Goal: Task Accomplishment & Management: Use online tool/utility

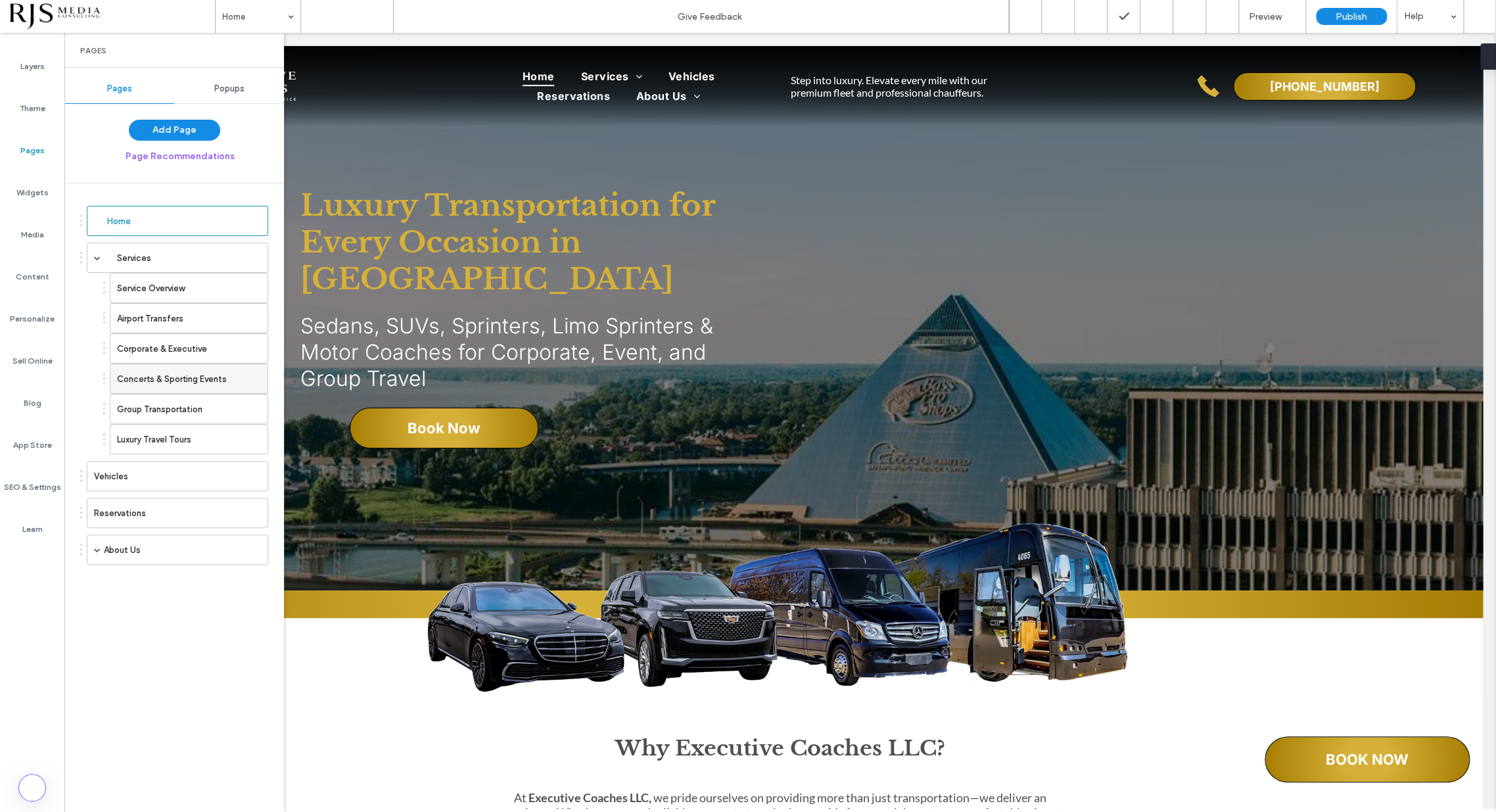
click at [149, 371] on label "Concerts & Sporting Events" at bounding box center [172, 379] width 109 height 23
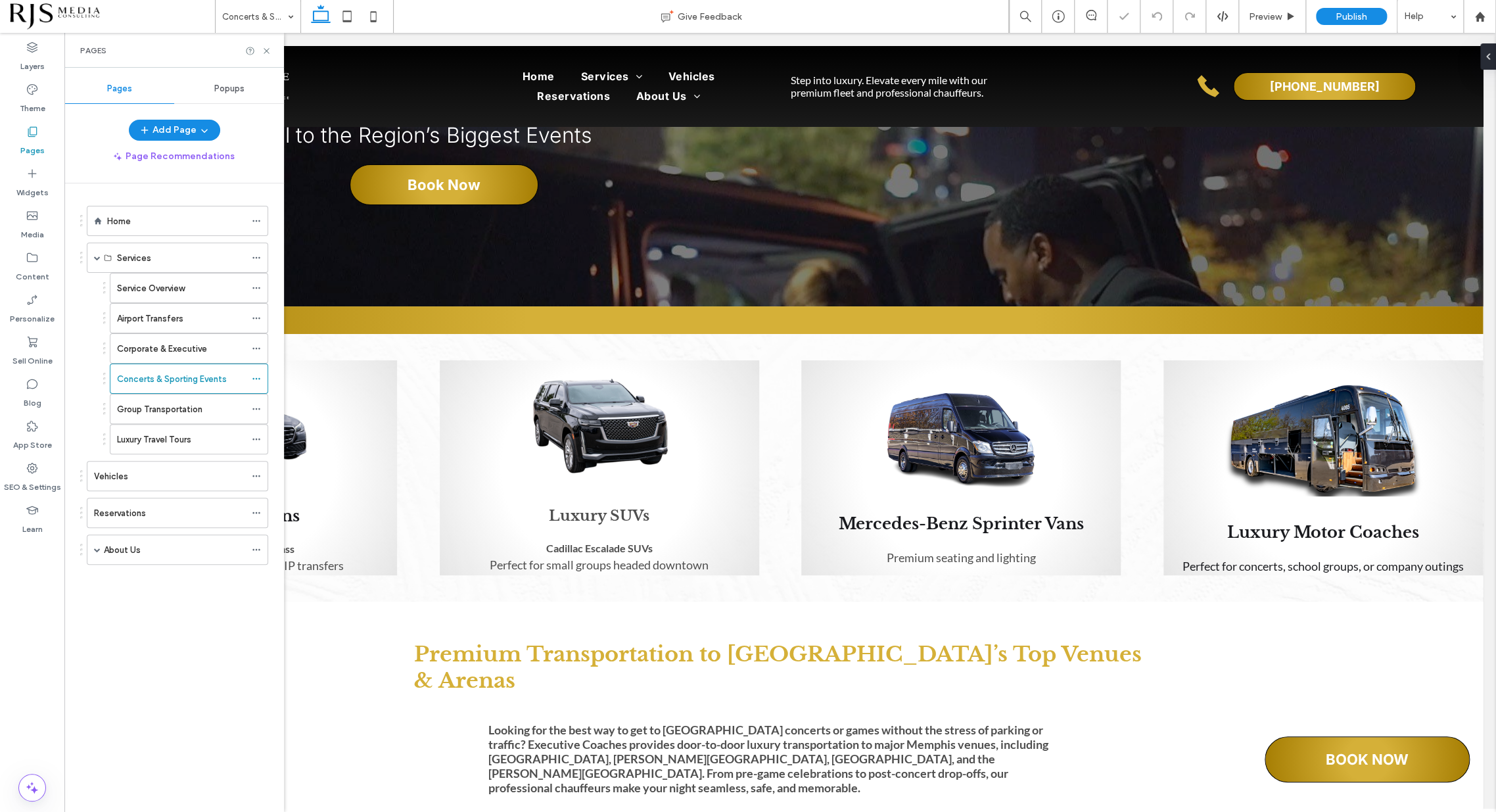
scroll to position [365, 0]
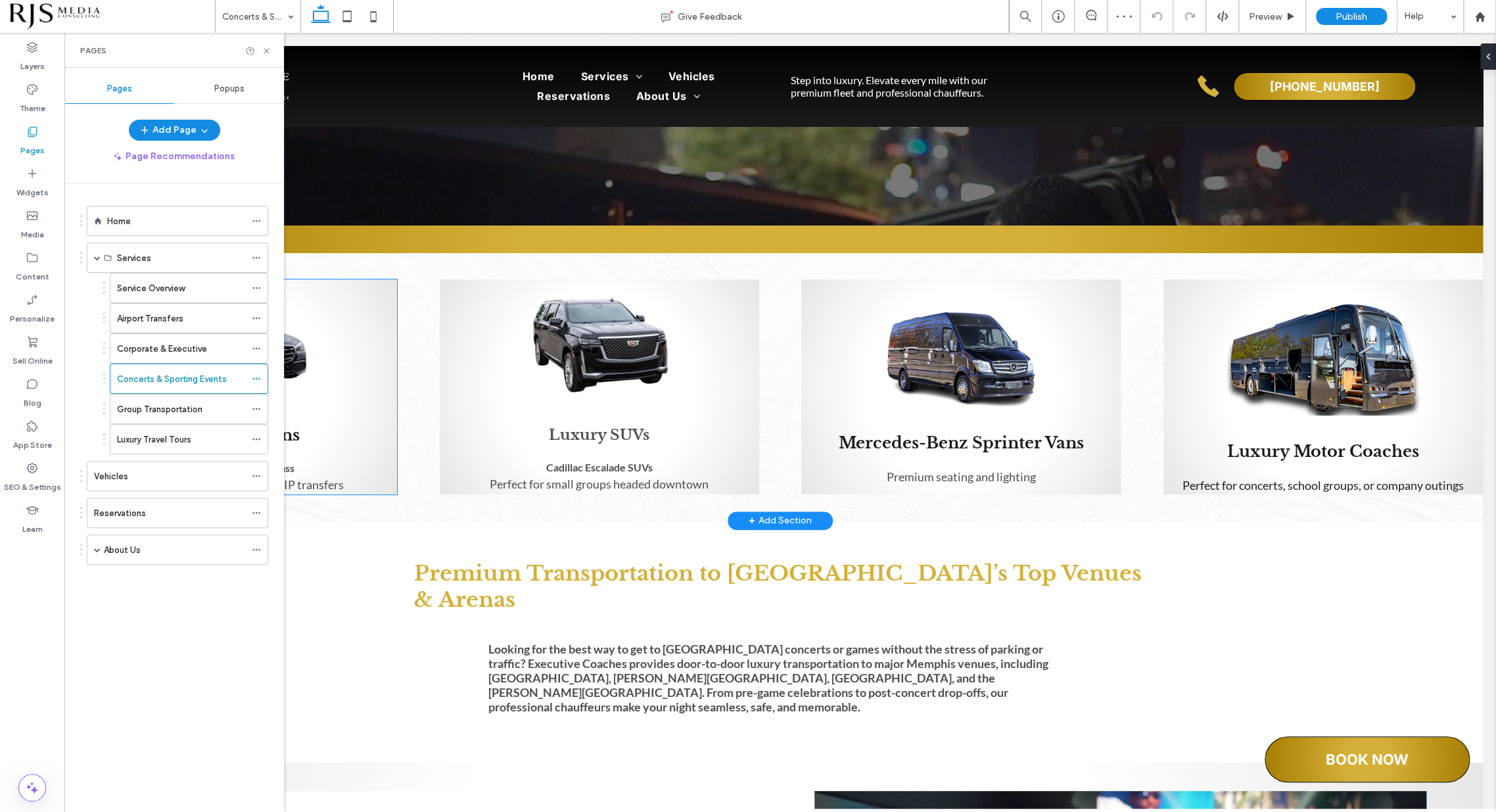
click at [384, 418] on div "Luxury Sedans Mercedes-Benz S-Class Ideal for solo executives and VIP transfers" at bounding box center [237, 387] width 320 height 215
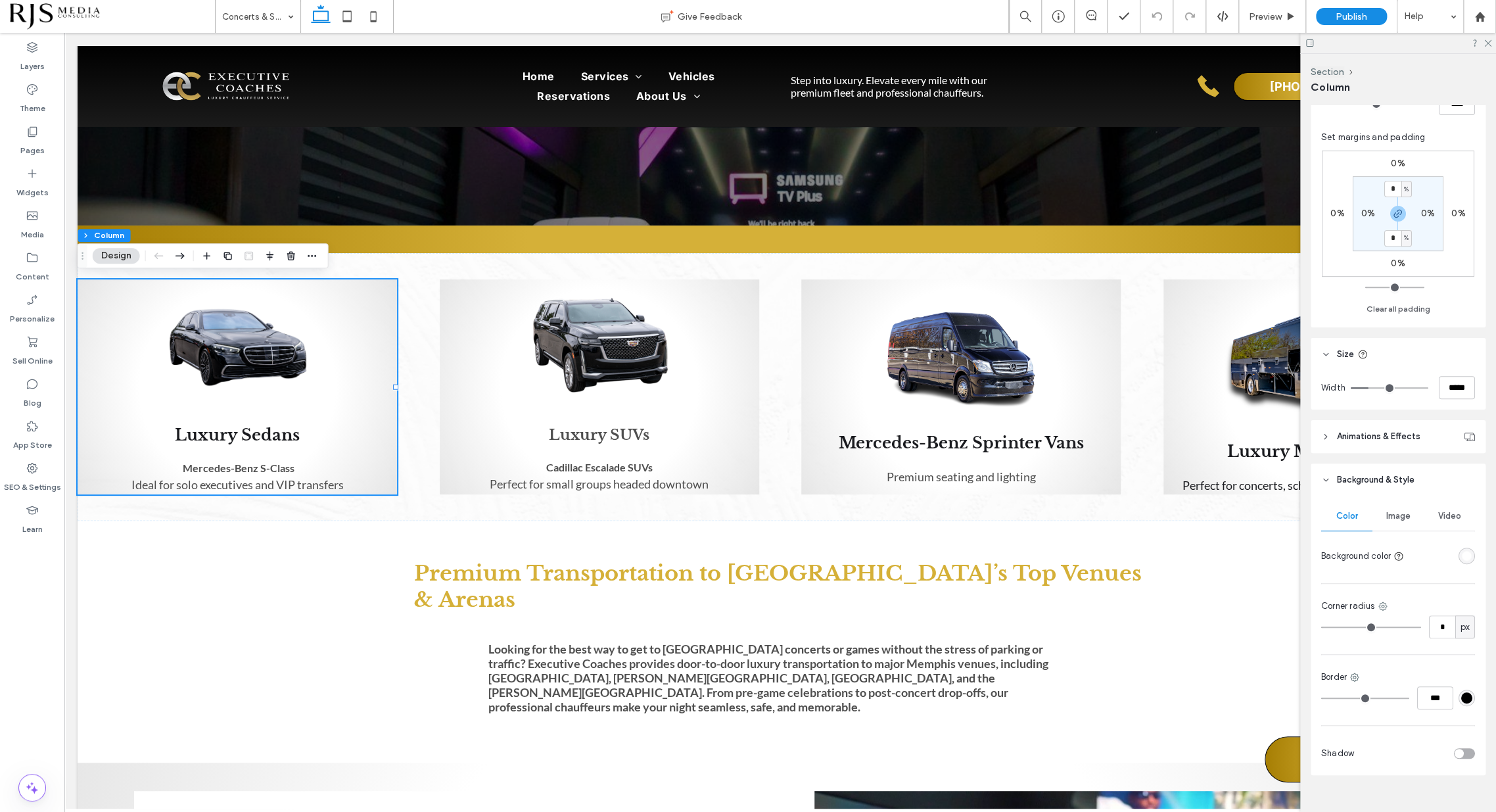
scroll to position [307, 0]
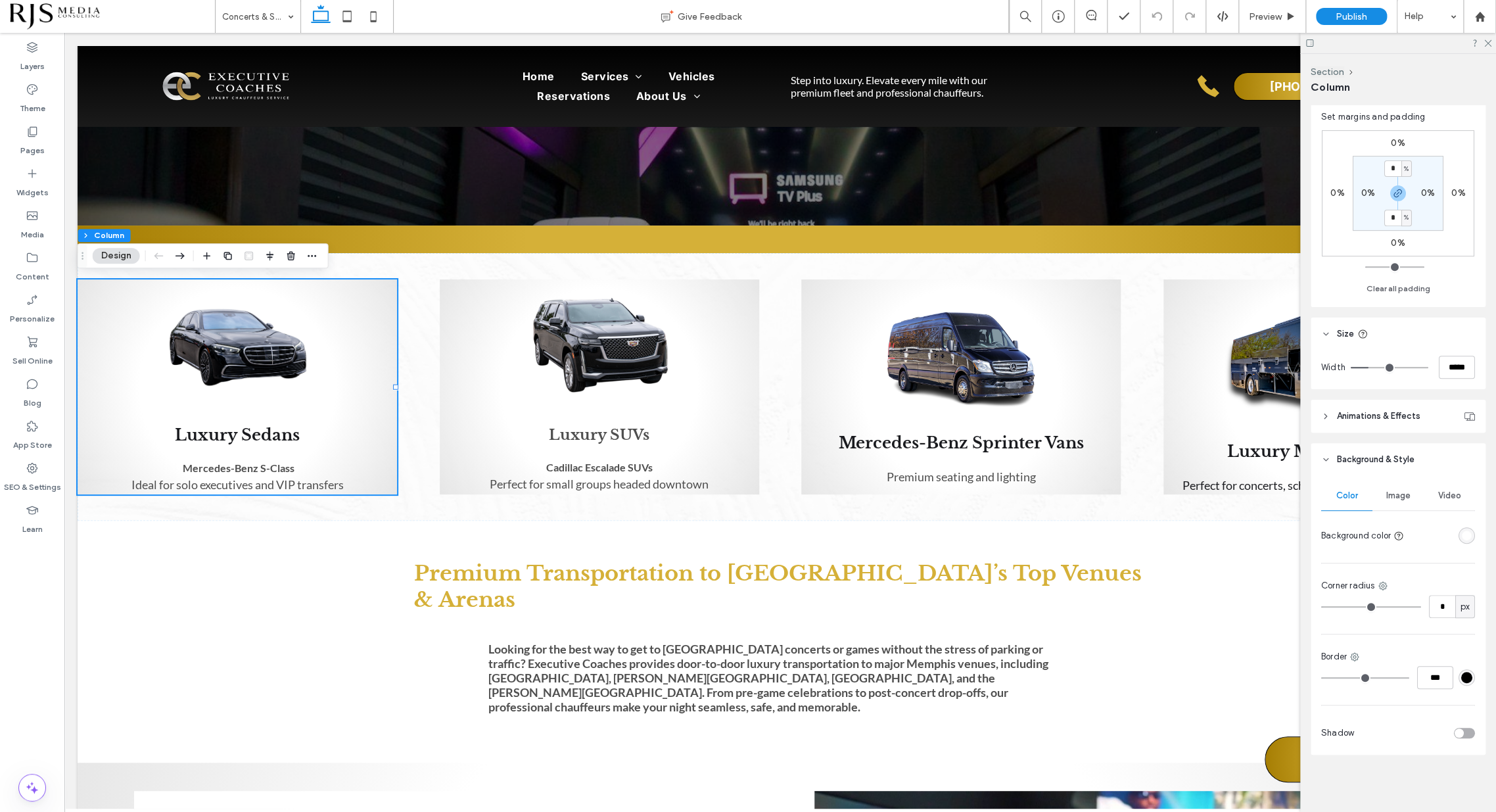
click at [1462, 534] on div "radial-gradient(circle, rgba(255, 255, 255, 1) 51%, rgba(217, 217, 217, 0.63) 1…" at bounding box center [1467, 535] width 11 height 11
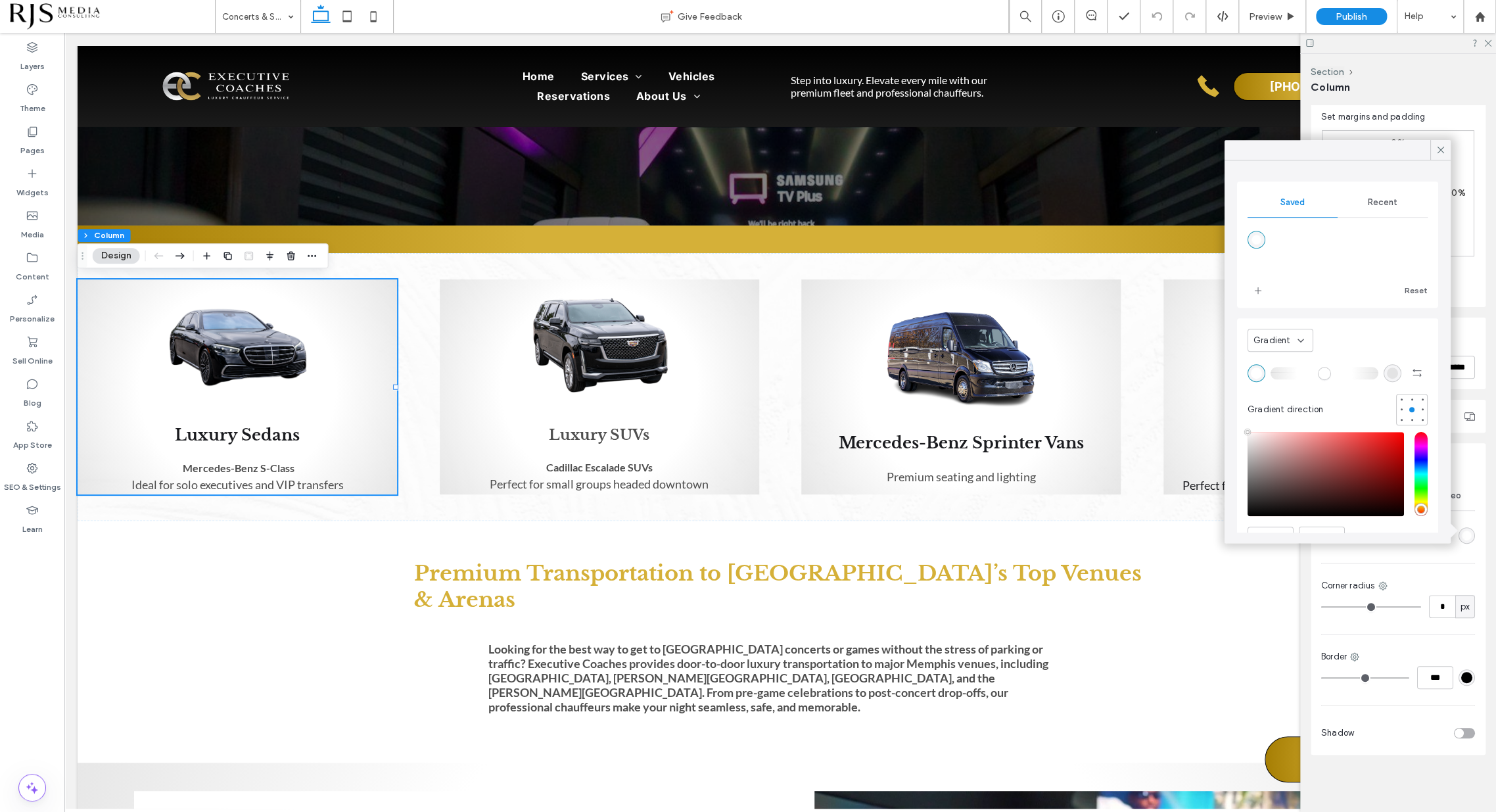
click at [1285, 338] on span "Gradient" at bounding box center [1272, 340] width 38 height 13
click at [1282, 356] on div "Color" at bounding box center [1280, 362] width 65 height 23
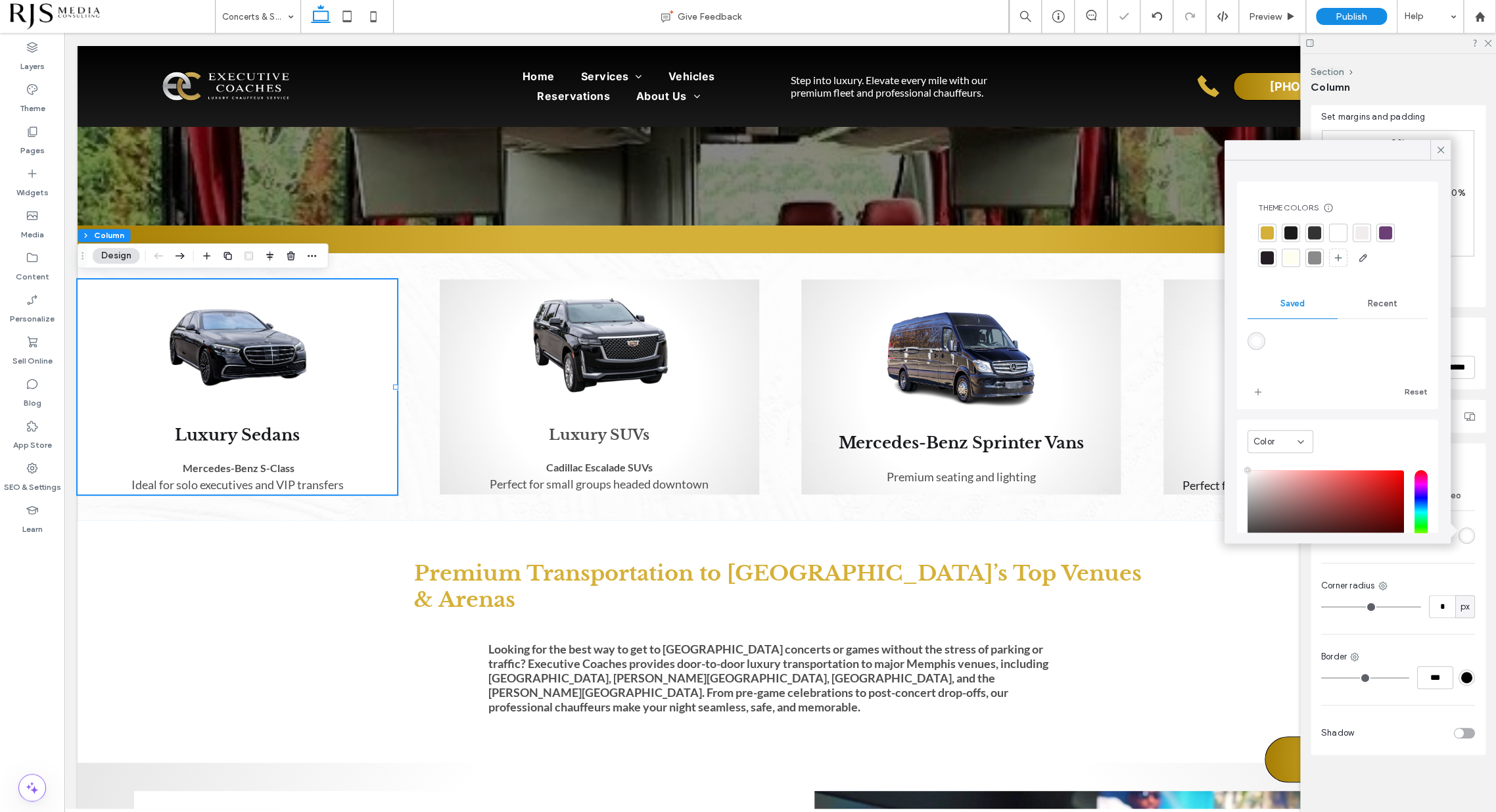
click at [1378, 304] on span "Recent" at bounding box center [1383, 304] width 30 height 10
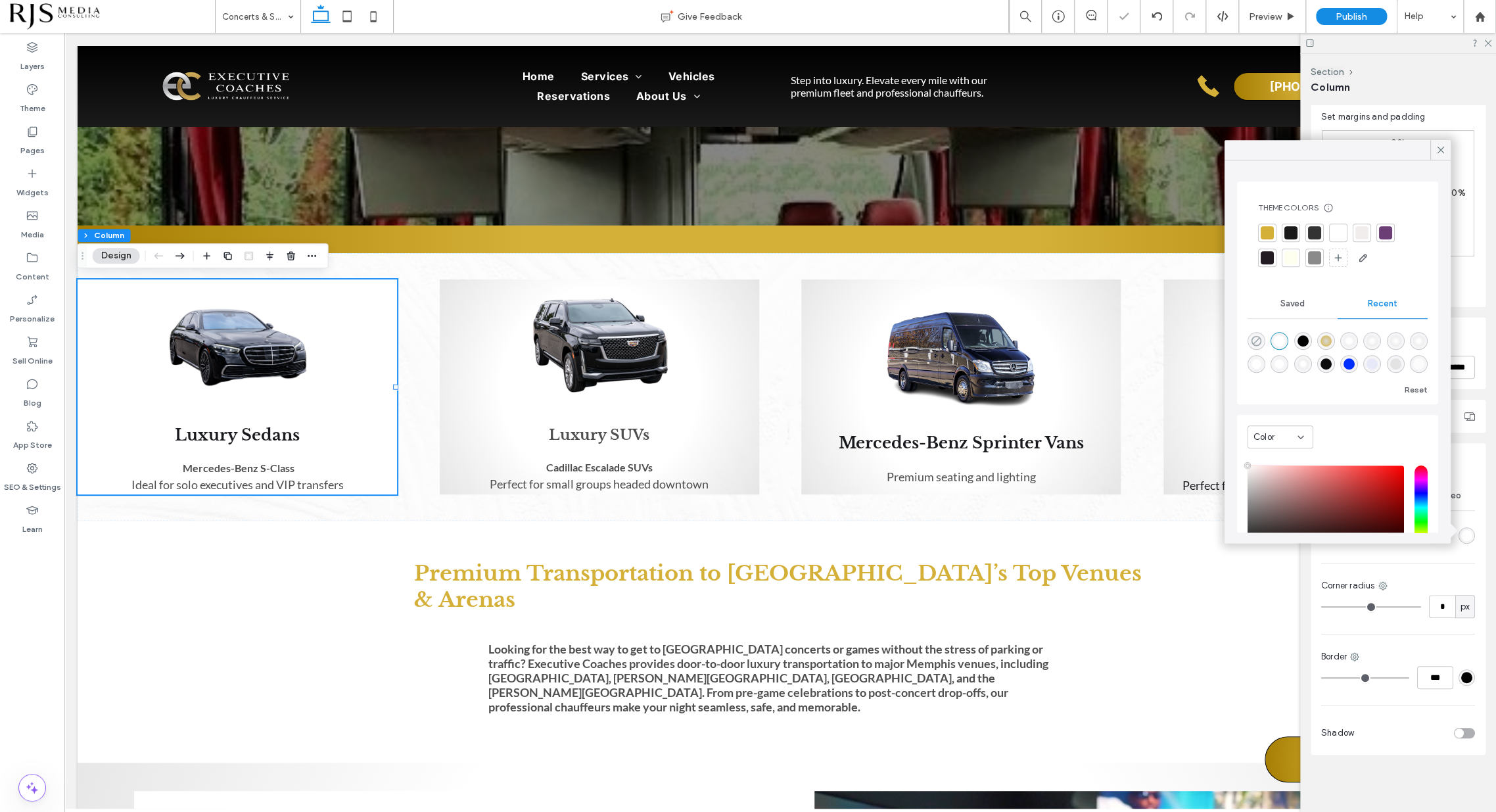
click at [1257, 340] on icon "rgba(0, 0, 0, 0)" at bounding box center [1256, 340] width 11 height 11
type input "*******"
type input "*"
type input "**"
click at [1443, 147] on use at bounding box center [1441, 150] width 7 height 7
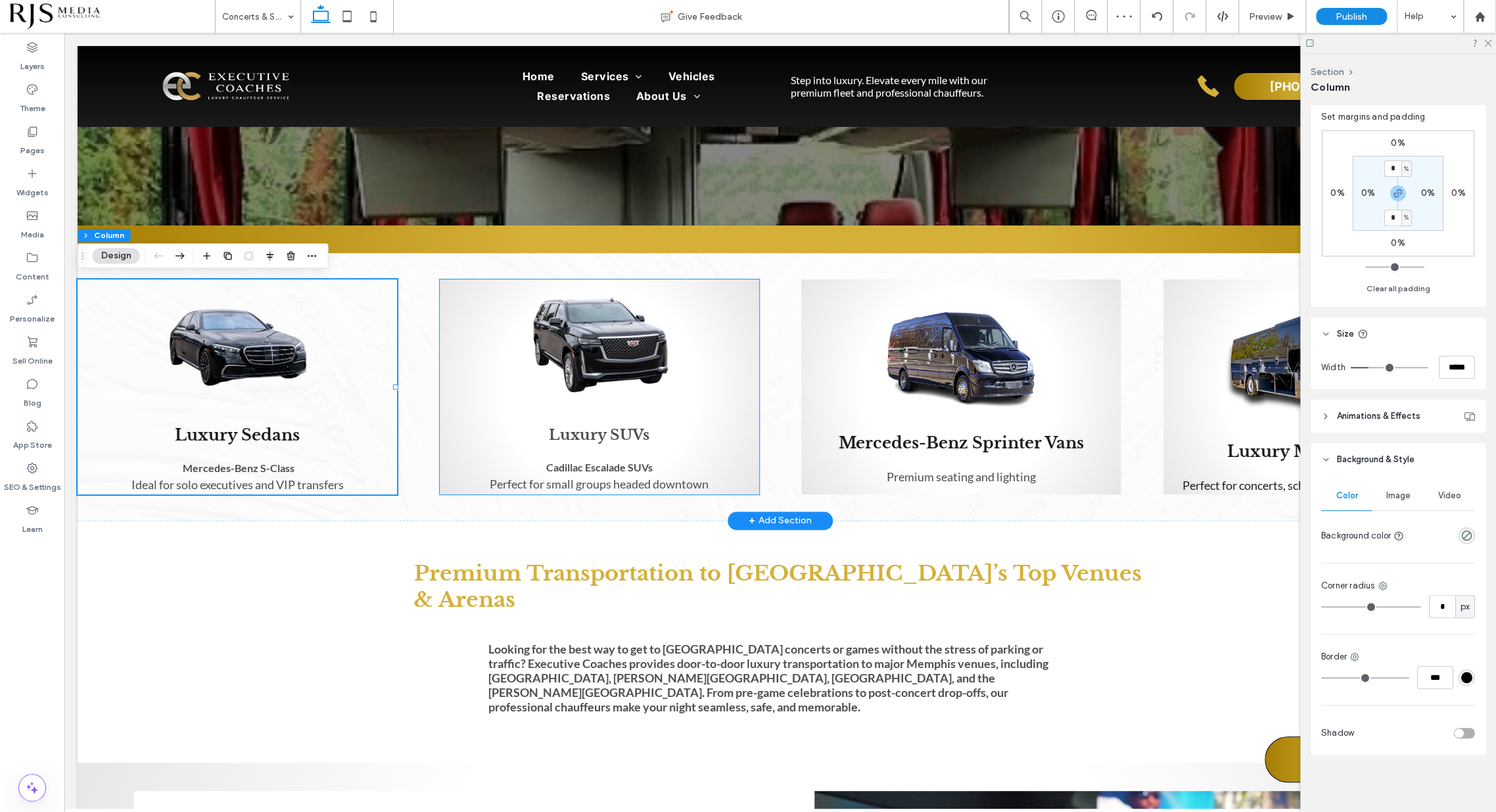
click at [748, 419] on div "Luxury SUVs Cadillac Escalade SUVs Perfect for small groups headed downtown" at bounding box center [599, 387] width 320 height 215
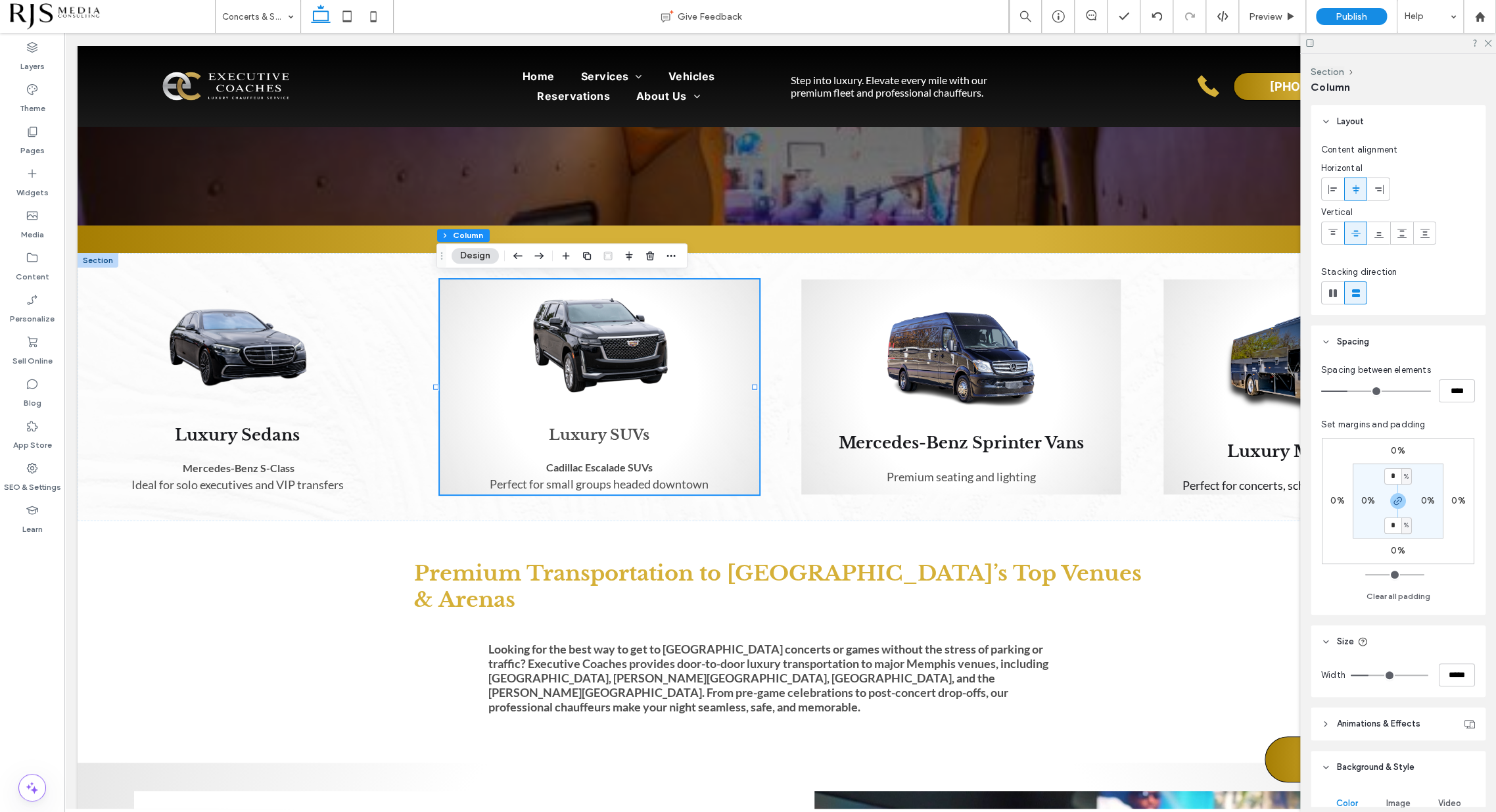
scroll to position [146, 0]
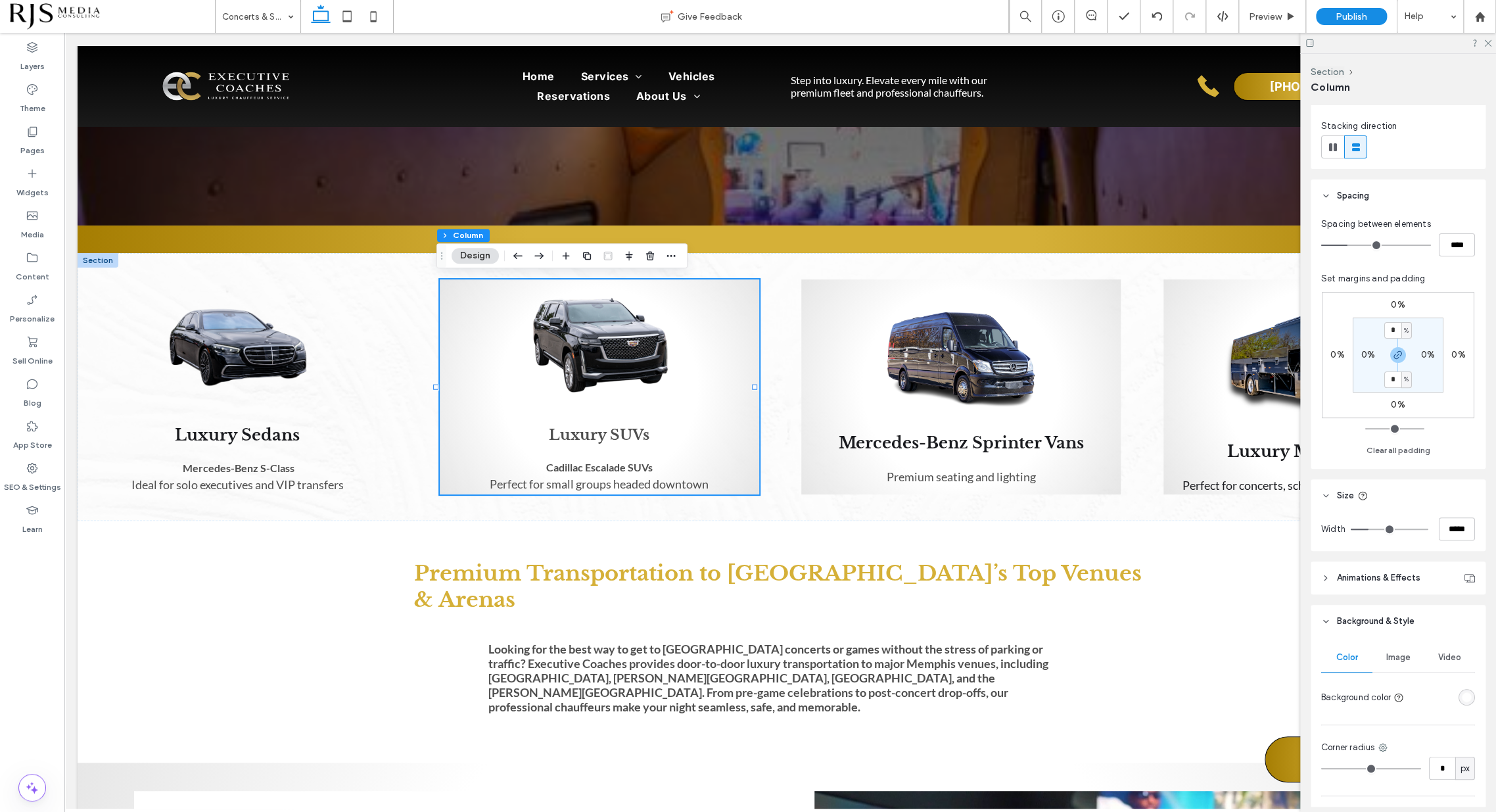
click at [1462, 694] on div "radial-gradient(circle, rgba(255, 255, 255, 1) 51%, rgba(217, 217, 217, 0.63) 1…" at bounding box center [1467, 696] width 11 height 11
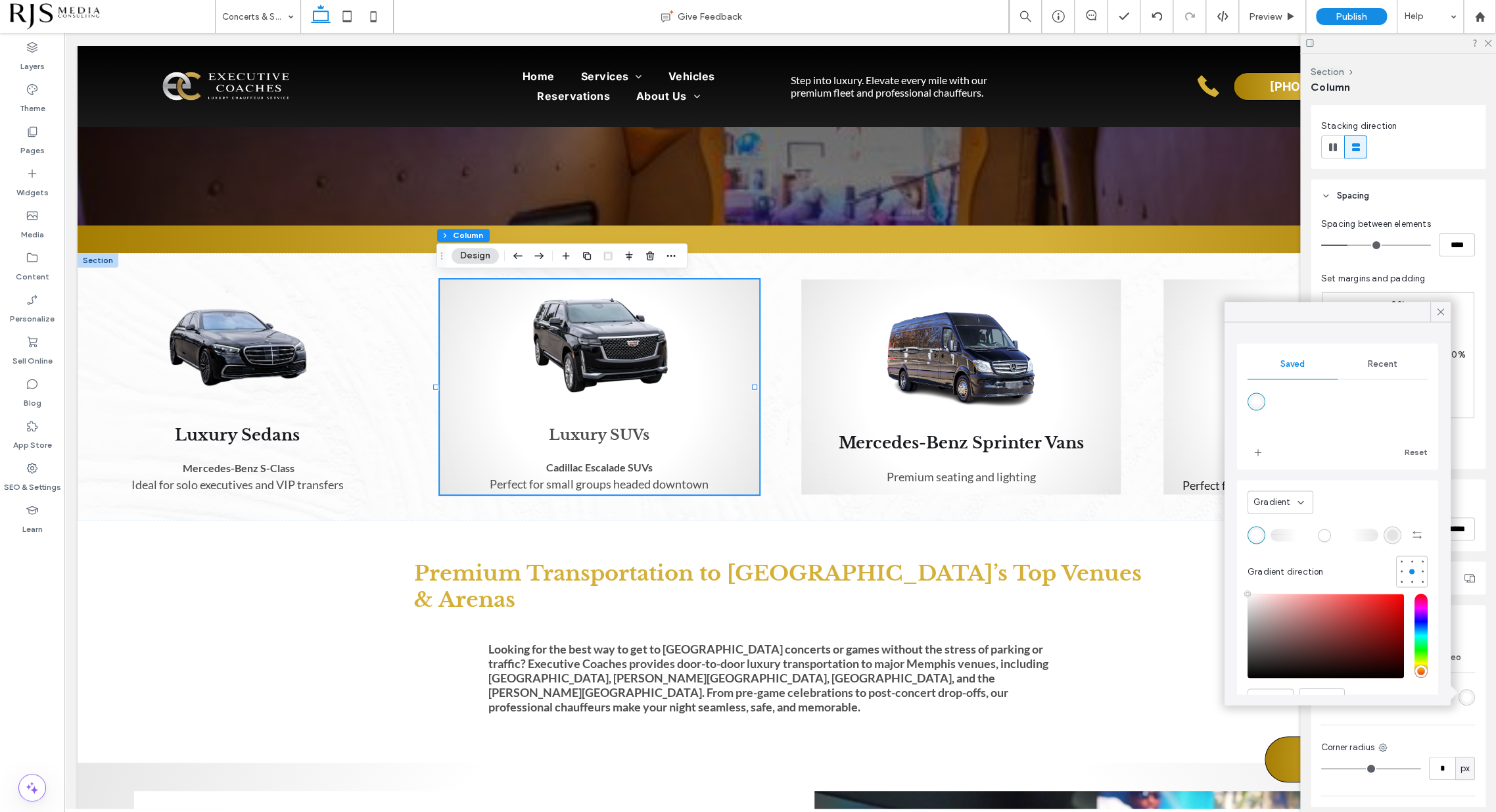
click at [1373, 359] on span "Recent" at bounding box center [1383, 364] width 30 height 10
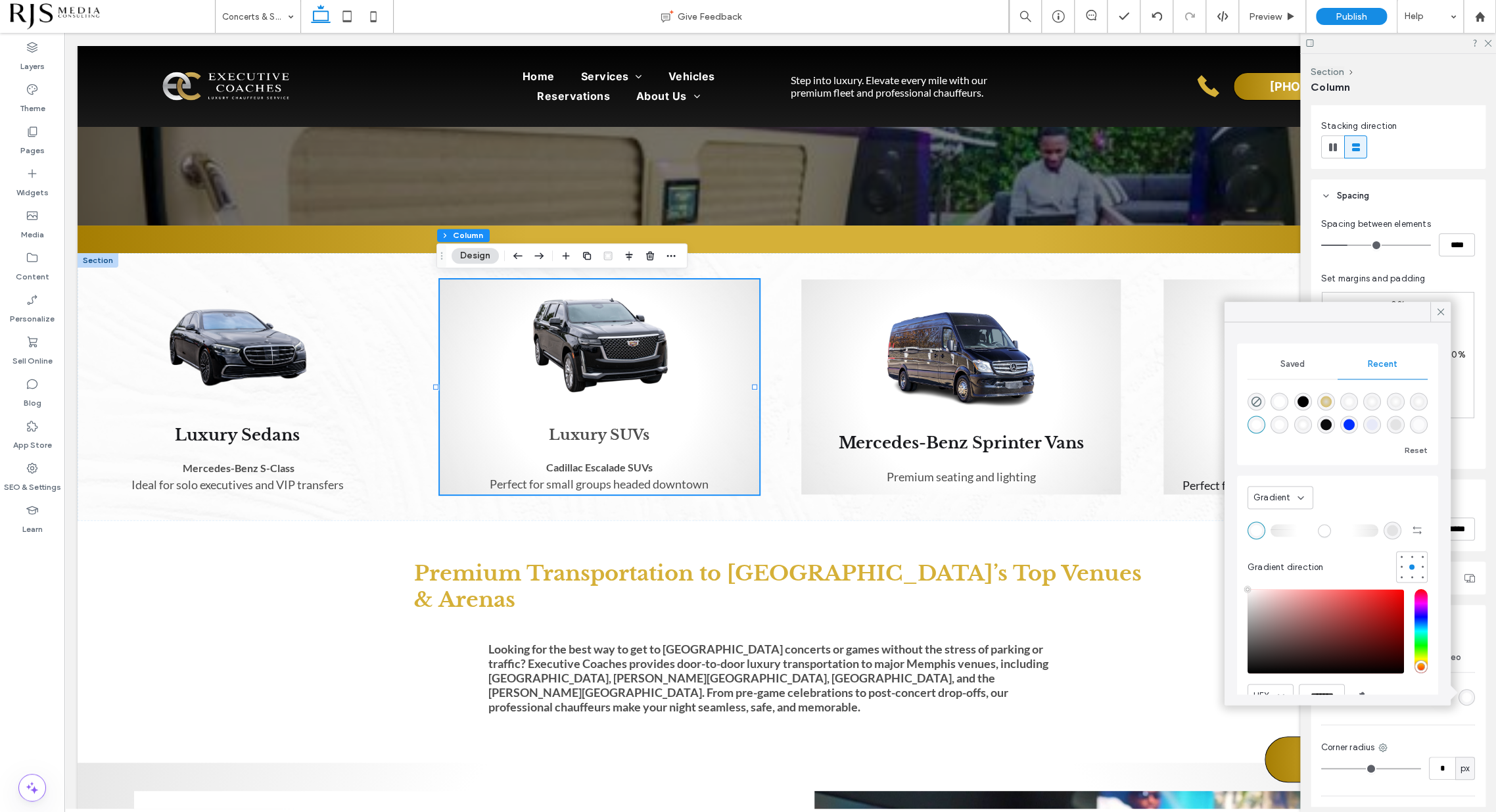
click at [1263, 402] on div "rgba(0, 0, 0, 0)" at bounding box center [1256, 401] width 18 height 18
type input "*******"
type input "*"
type input "**"
click at [1256, 397] on icon "rgba(0, 0, 0, 0)" at bounding box center [1256, 401] width 11 height 11
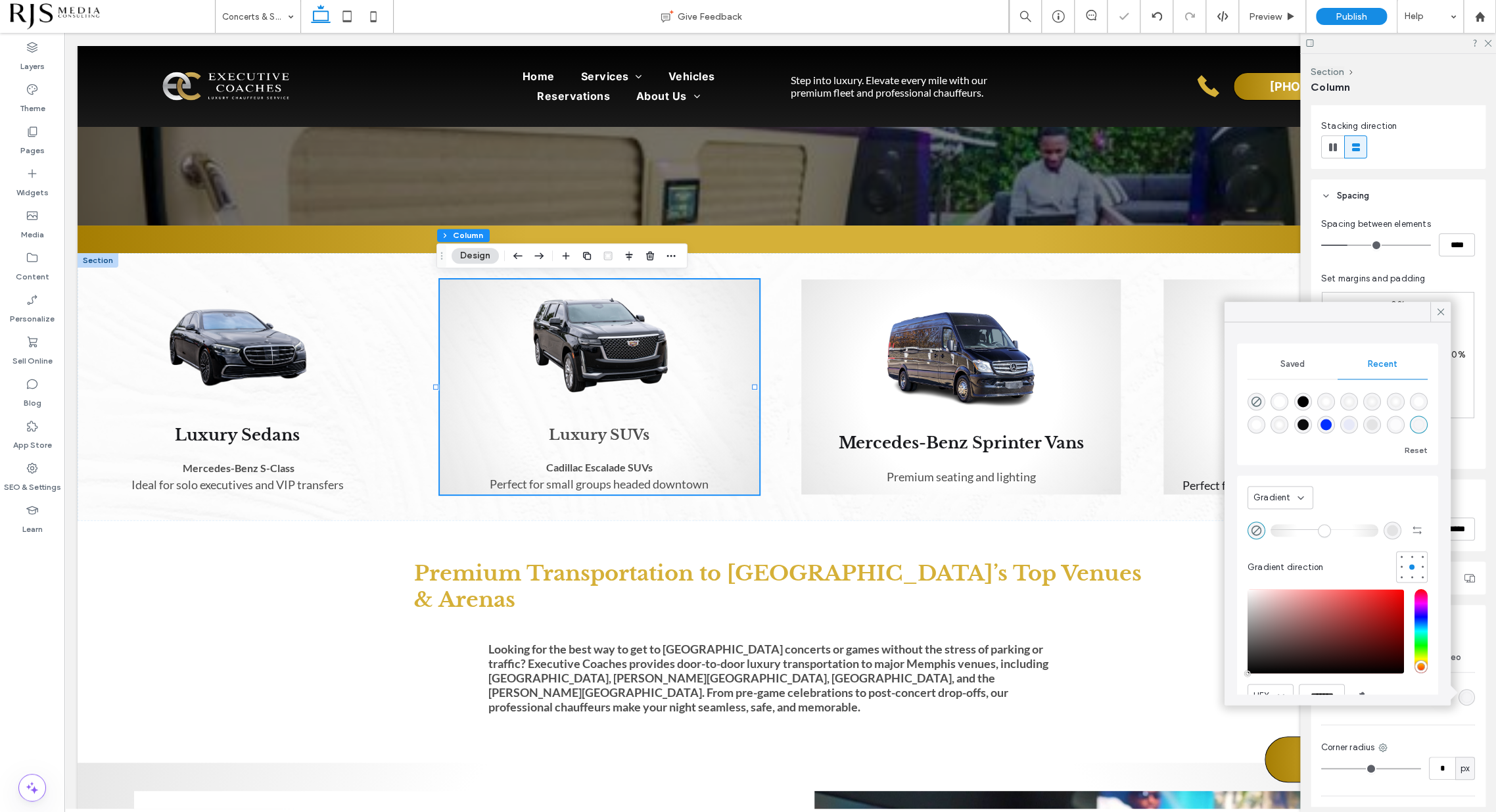
click at [1294, 501] on div "Gradient" at bounding box center [1275, 497] width 44 height 13
click at [1291, 514] on div "Color" at bounding box center [1280, 520] width 65 height 23
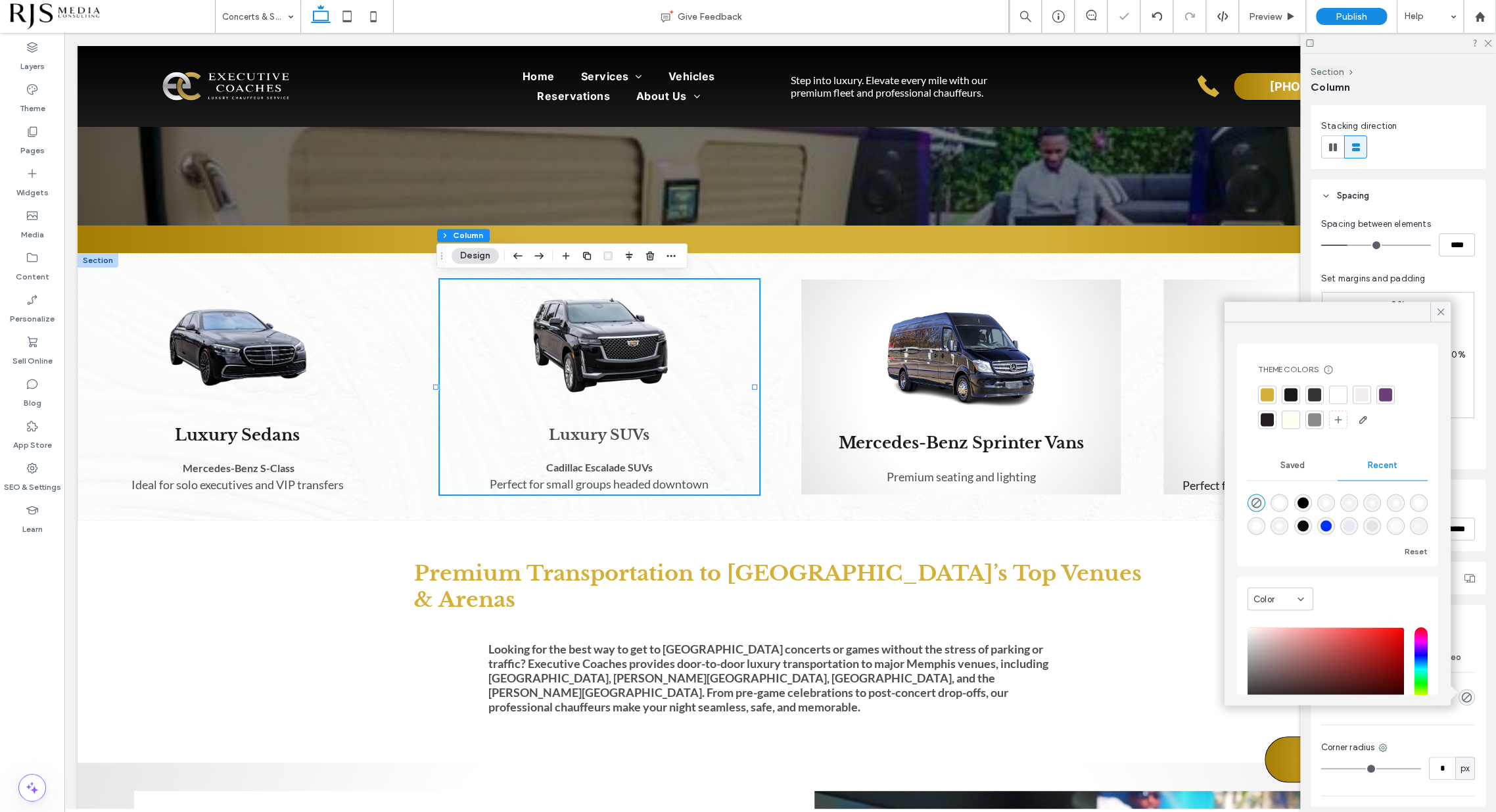
click at [1368, 466] on span "Recent" at bounding box center [1383, 466] width 30 height 10
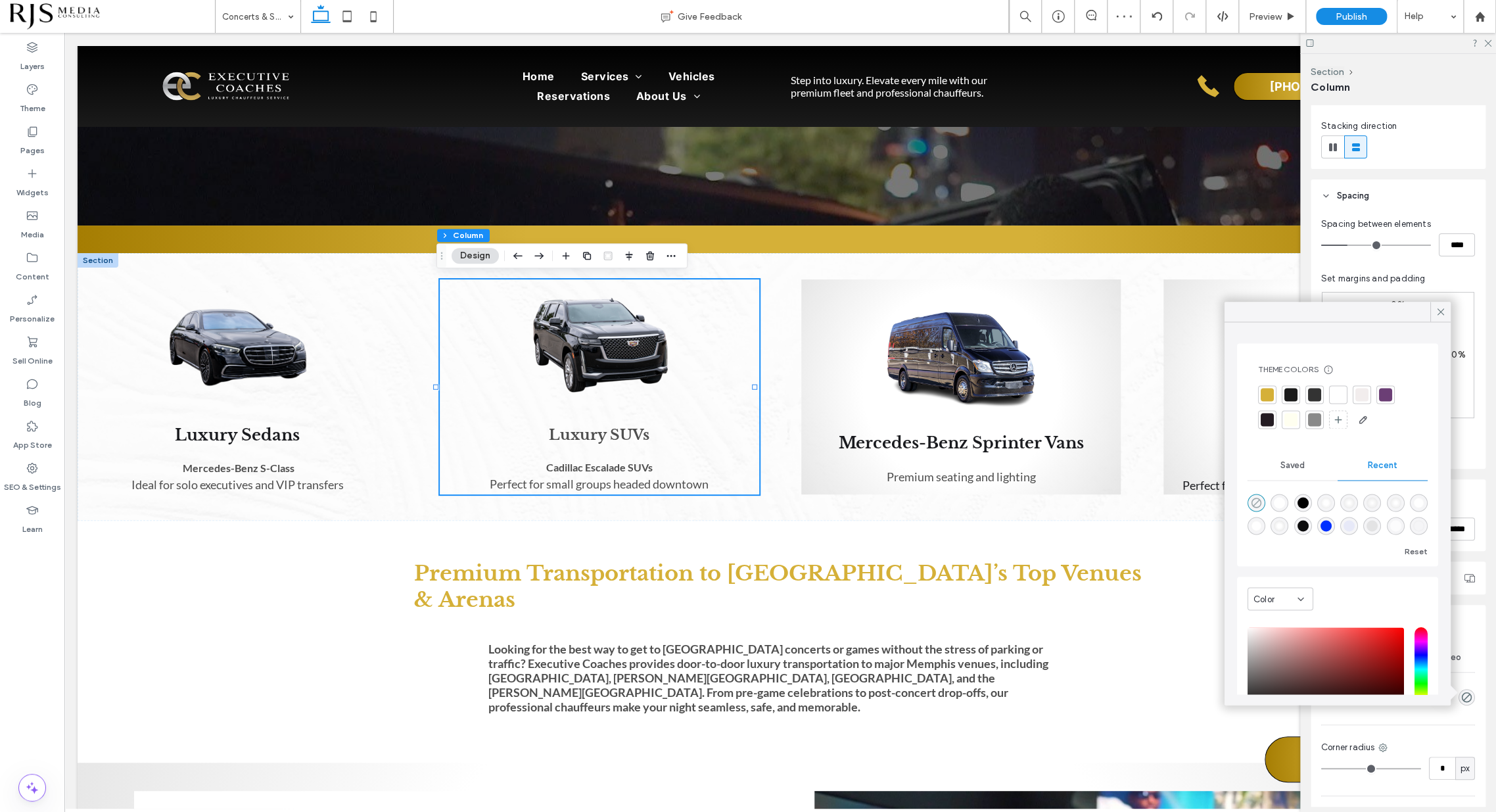
click at [1255, 501] on icon "rgba(0, 0, 0, 0)" at bounding box center [1256, 502] width 11 height 11
click at [1446, 312] on icon at bounding box center [1441, 312] width 12 height 12
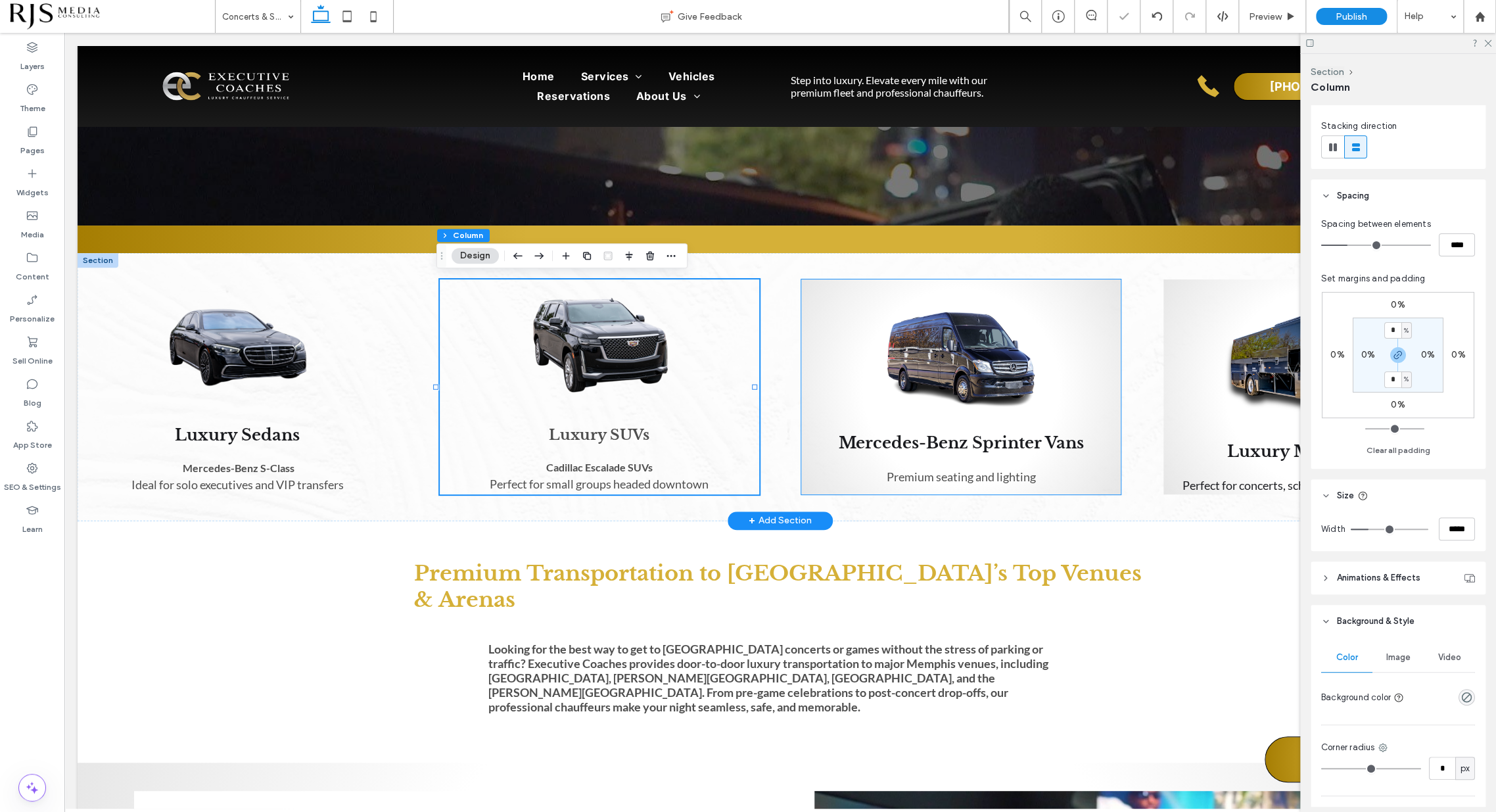
click at [1106, 418] on div "Mercedes-Benz Sprinter Vans Premium seating and lighting" at bounding box center [961, 387] width 320 height 215
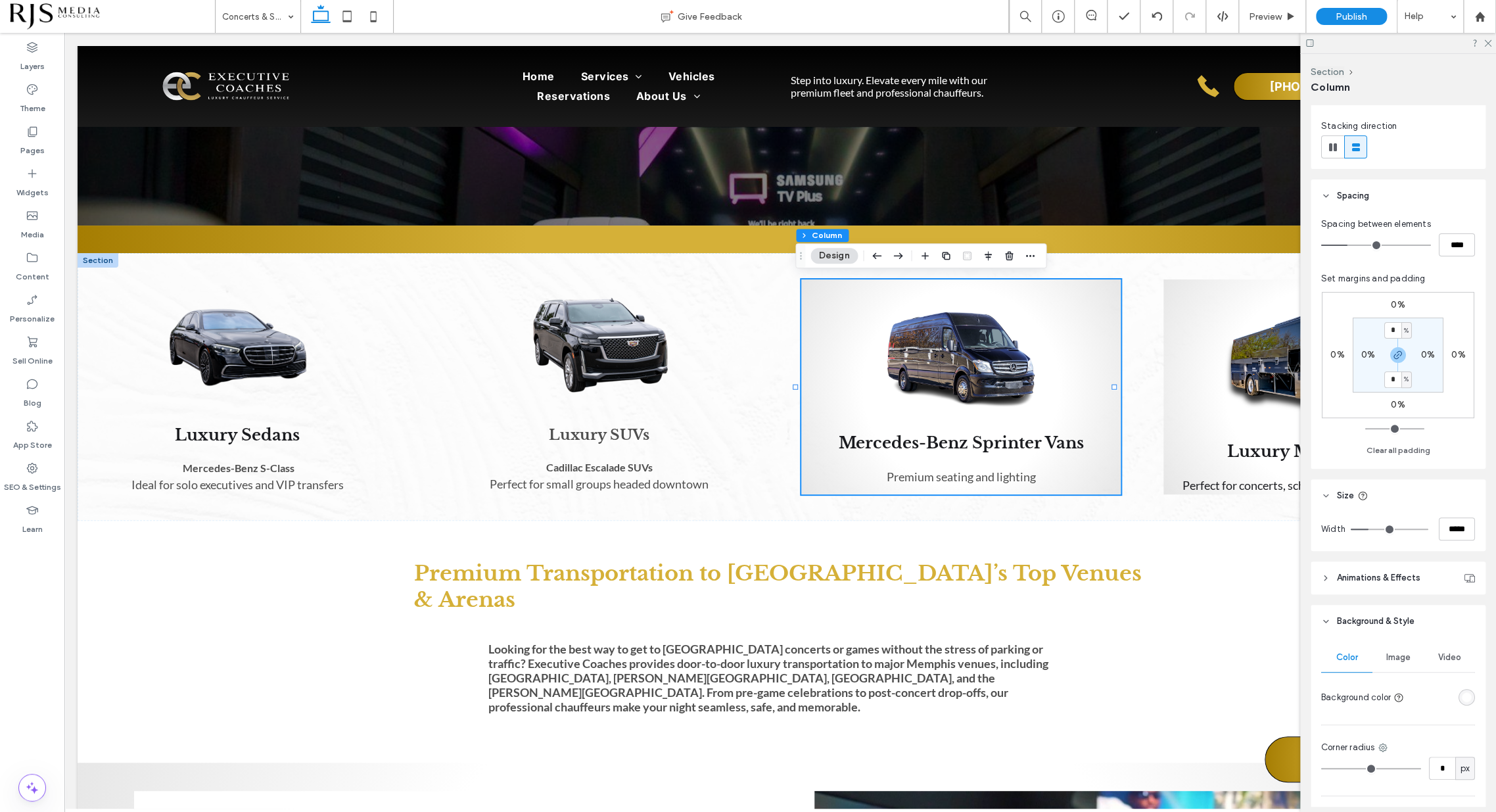
click at [1462, 696] on div "radial-gradient(circle, rgba(255, 255, 255, 1) 51%, rgba(217, 217, 217, 0.63) 1…" at bounding box center [1467, 696] width 11 height 11
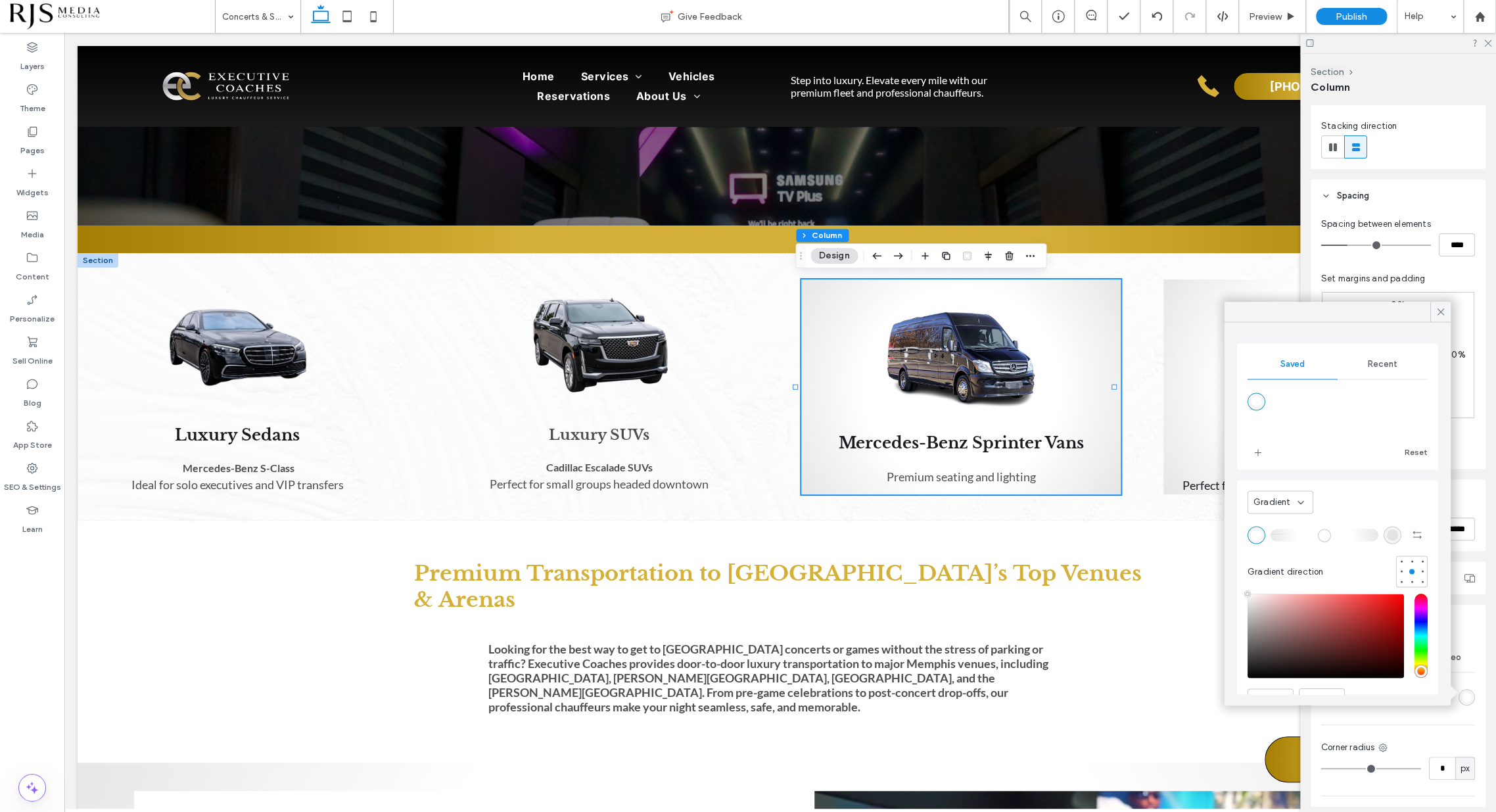
click at [1285, 500] on span "Gradient" at bounding box center [1272, 501] width 38 height 13
click at [1282, 519] on div "Color" at bounding box center [1280, 525] width 65 height 23
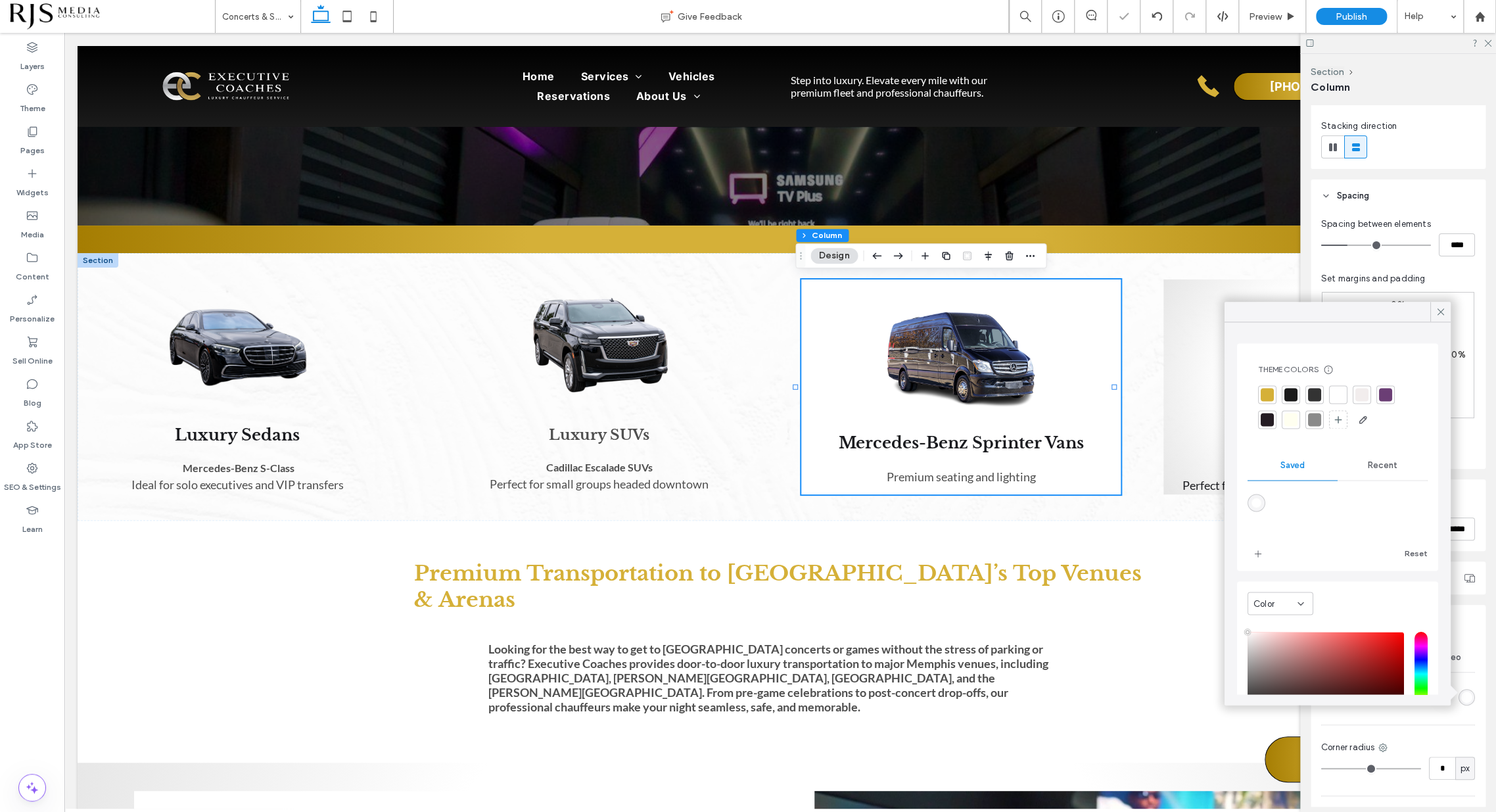
click at [1377, 463] on span "Recent" at bounding box center [1383, 466] width 30 height 10
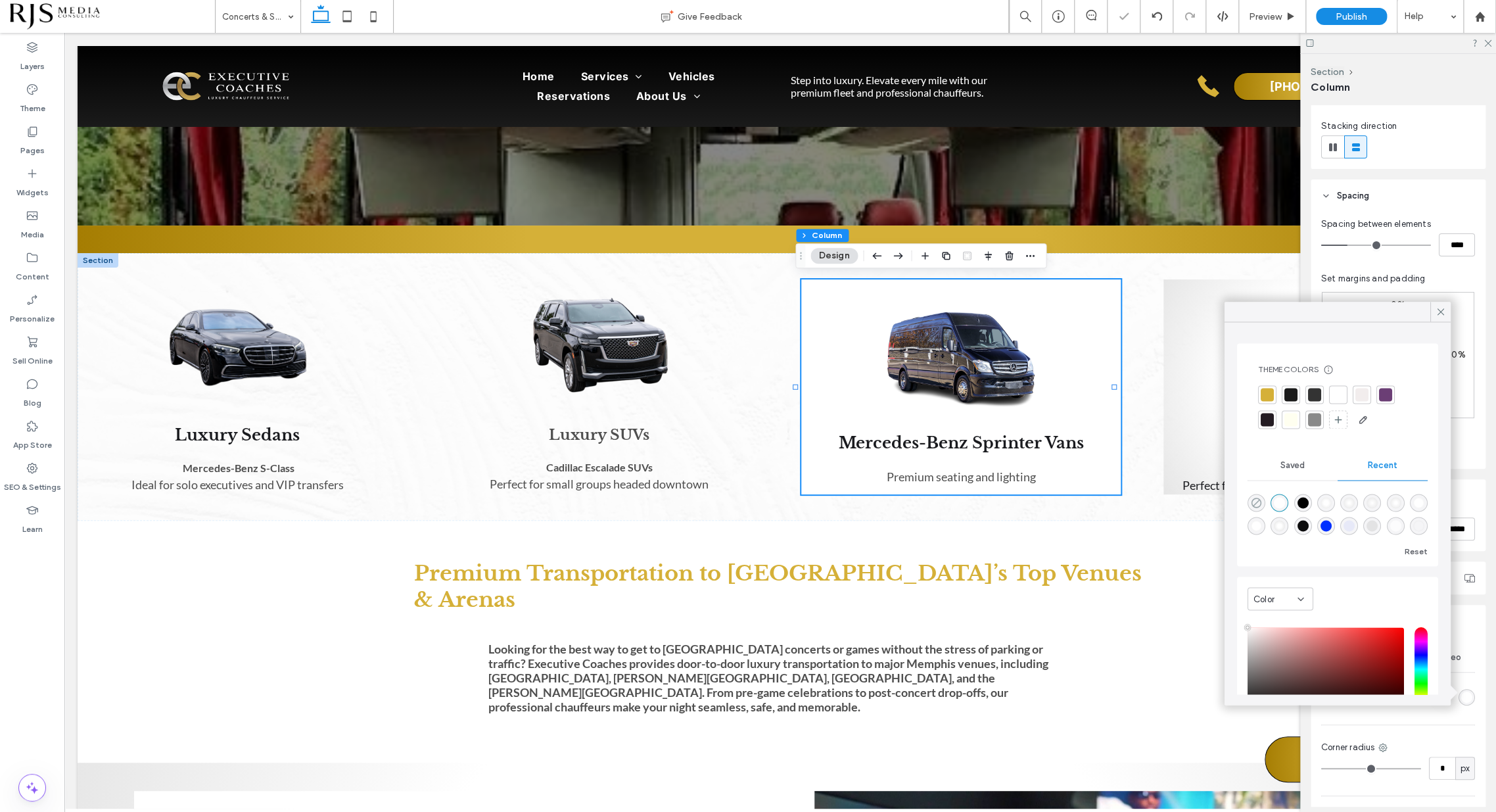
click at [1257, 500] on use "rgba(0, 0, 0, 0)" at bounding box center [1255, 502] width 10 height 10
type input "*******"
type input "*"
type input "**"
click at [1439, 314] on icon at bounding box center [1441, 312] width 12 height 12
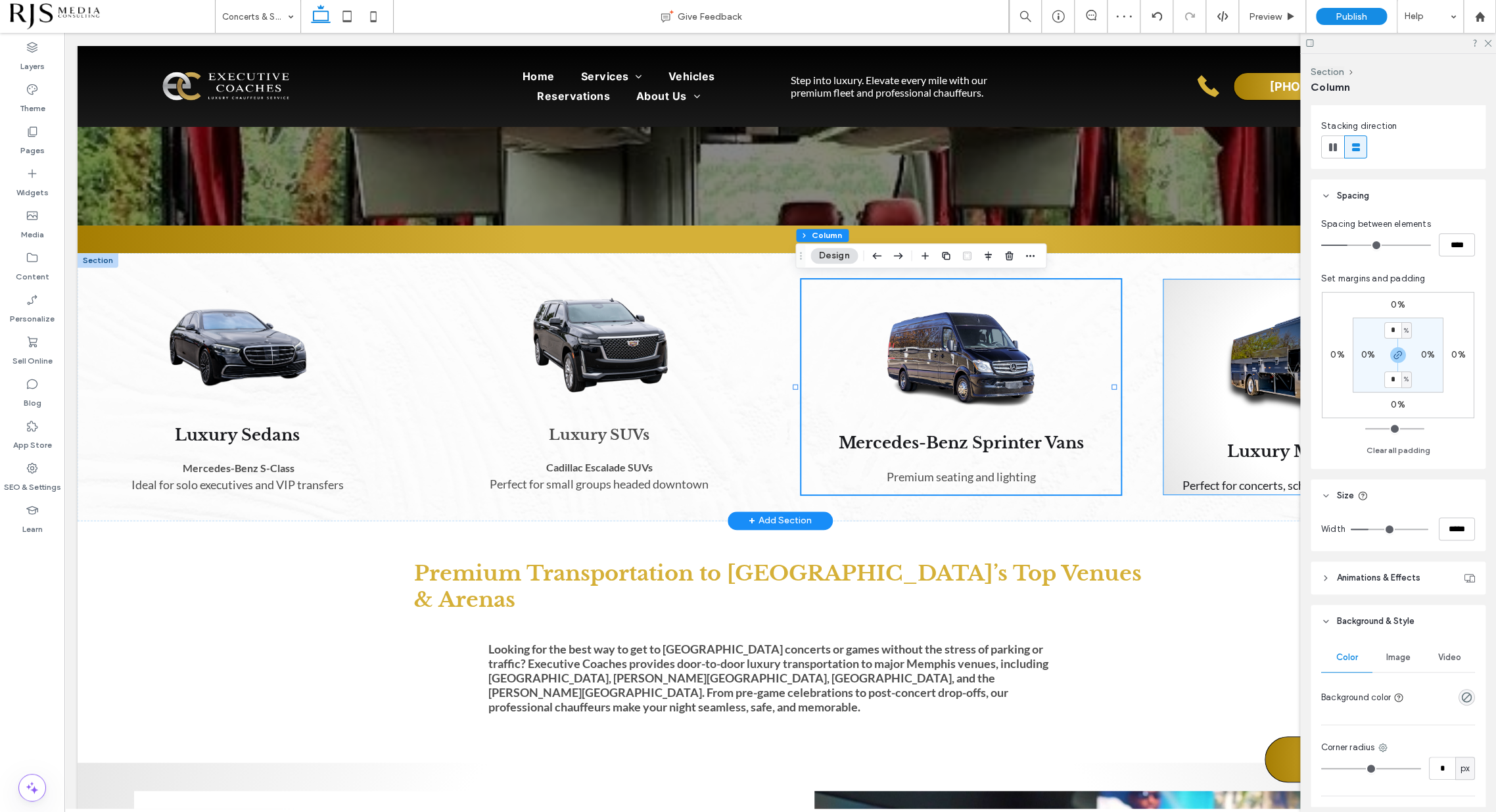
click at [1163, 416] on div "Luxury Motor Coaches ﻿ Perfect for concerts, school groups, or company outings" at bounding box center [1323, 387] width 320 height 215
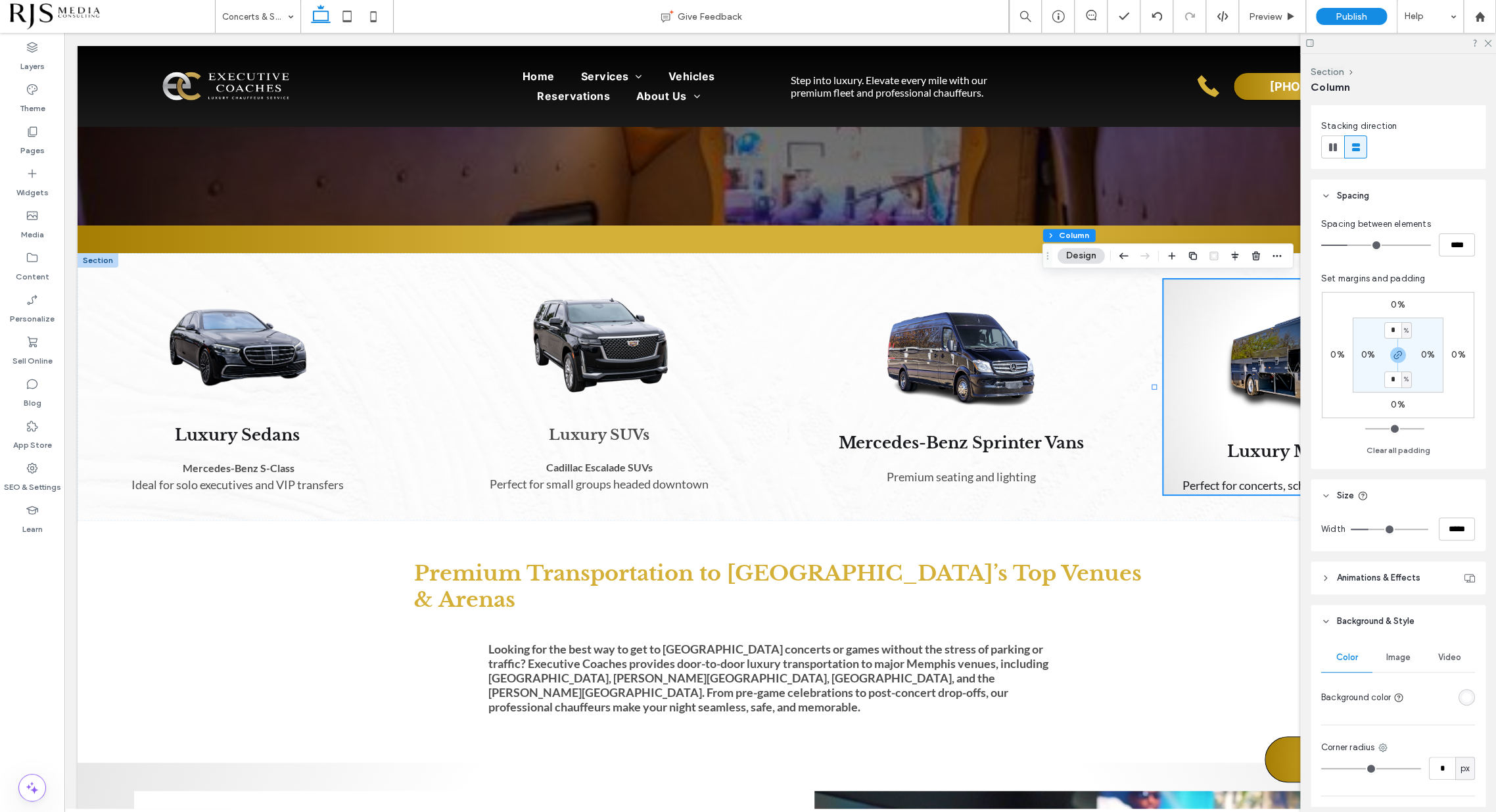
click at [1462, 693] on div "radial-gradient(circle, rgba(255, 255, 255, 1) 51%, rgba(217, 217, 217, 0.63) 1…" at bounding box center [1467, 696] width 11 height 11
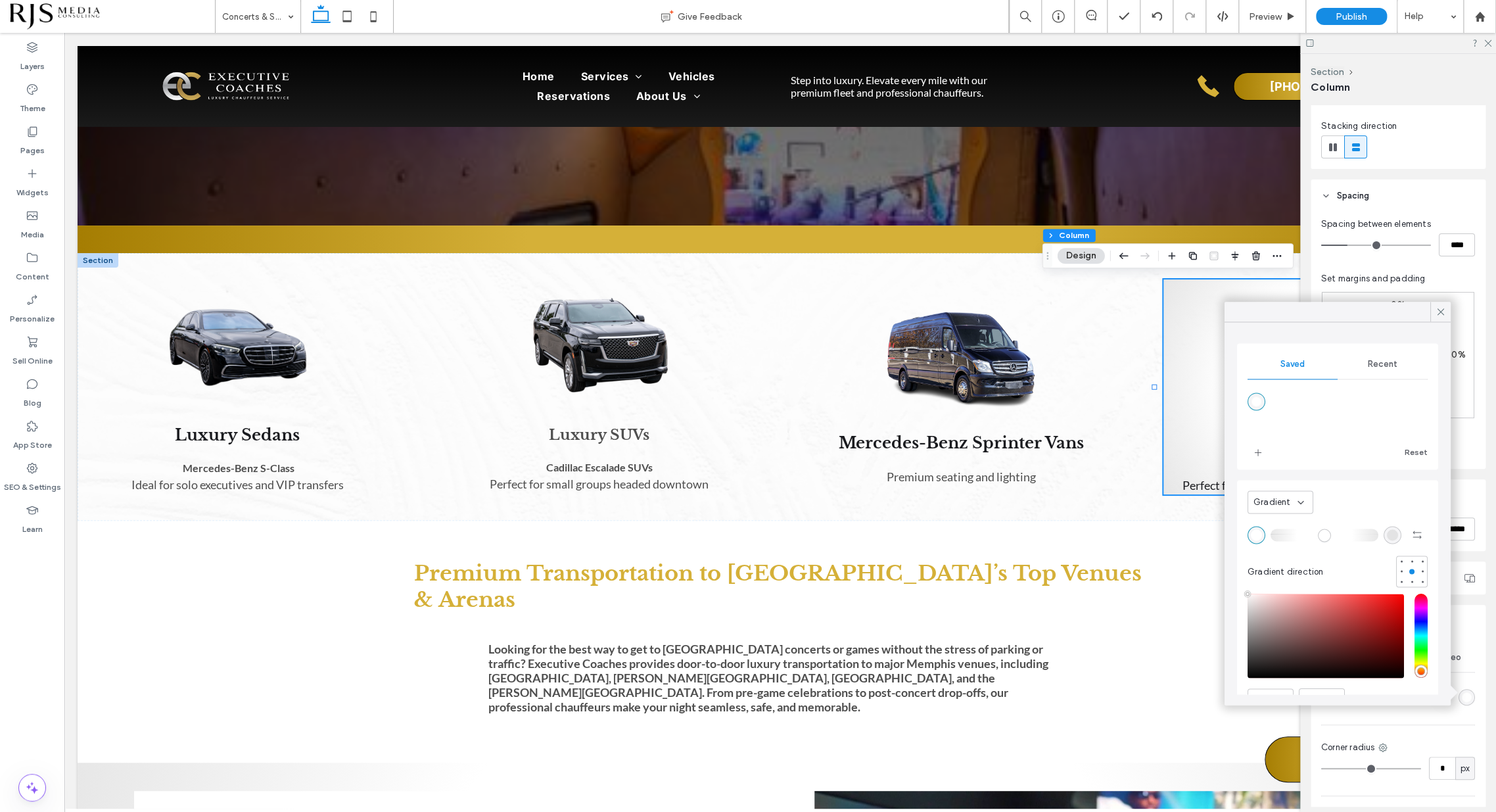
click at [1289, 501] on div "Gradient" at bounding box center [1275, 501] width 44 height 13
click at [1284, 519] on div "Color" at bounding box center [1280, 525] width 65 height 23
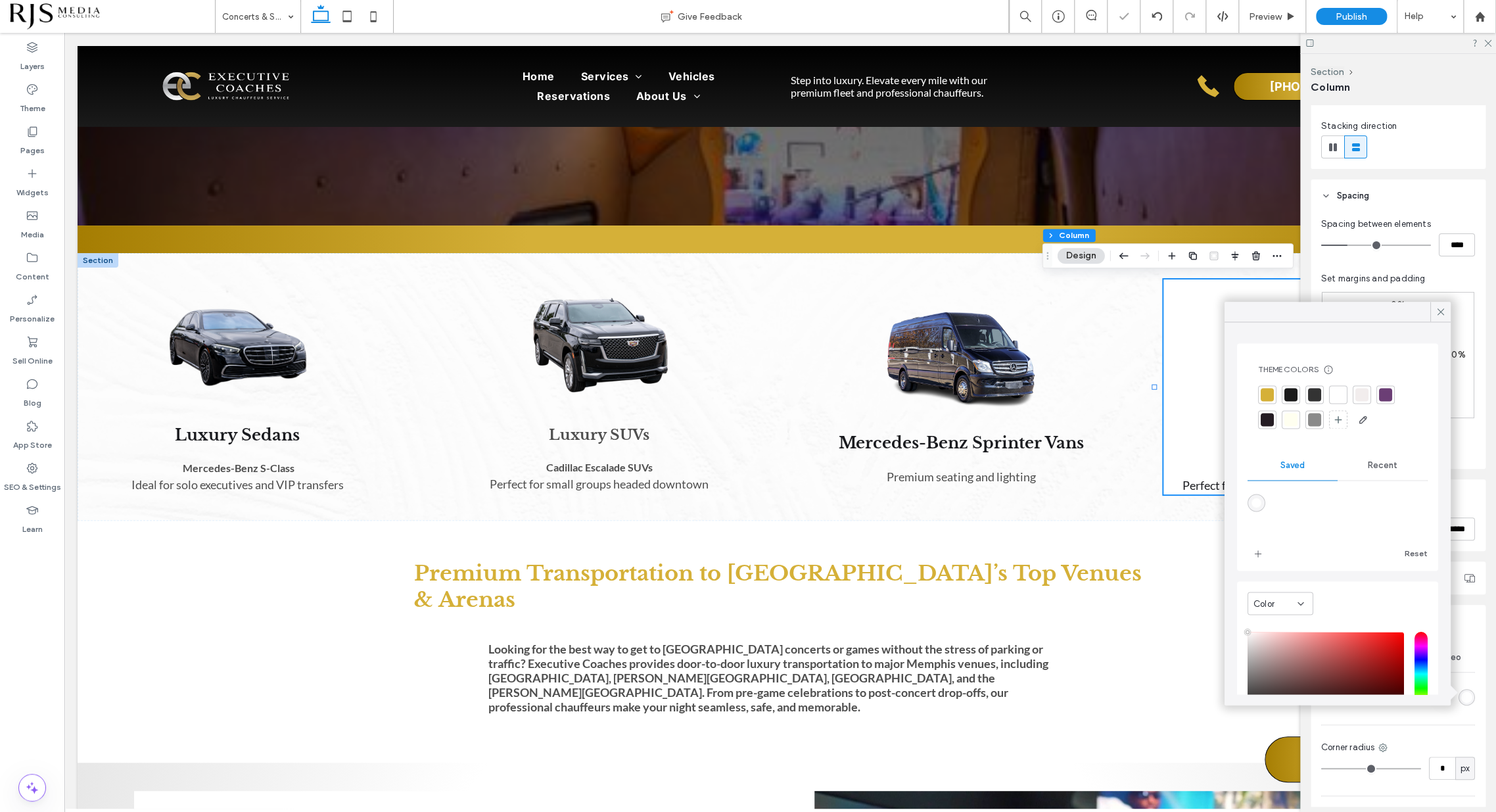
click at [1369, 468] on span "Recent" at bounding box center [1383, 466] width 30 height 10
click at [1257, 502] on use "rgba(0, 0, 0, 0)" at bounding box center [1255, 502] width 10 height 10
type input "*******"
type input "*"
type input "**"
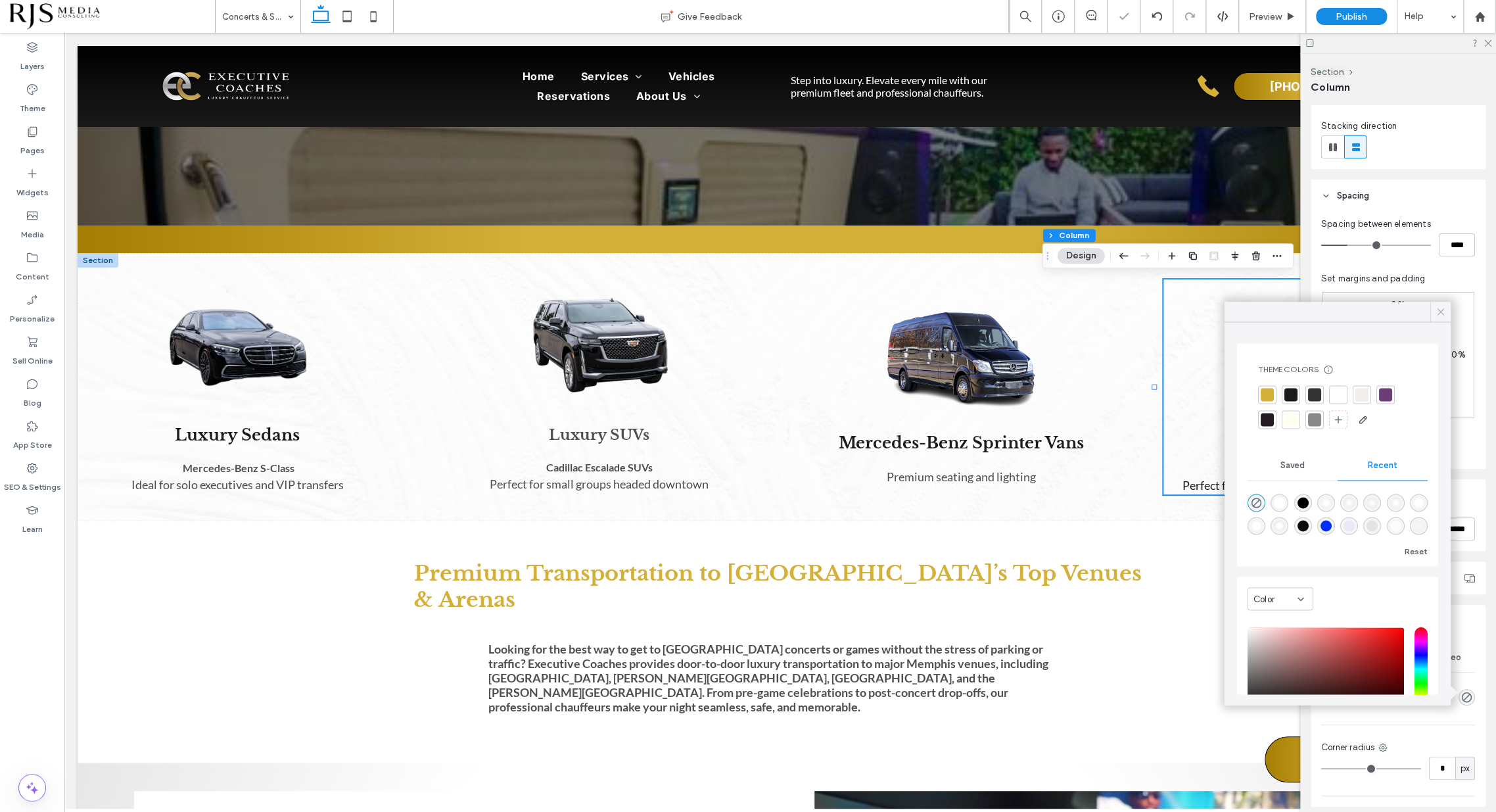
click at [1437, 316] on icon at bounding box center [1441, 312] width 12 height 12
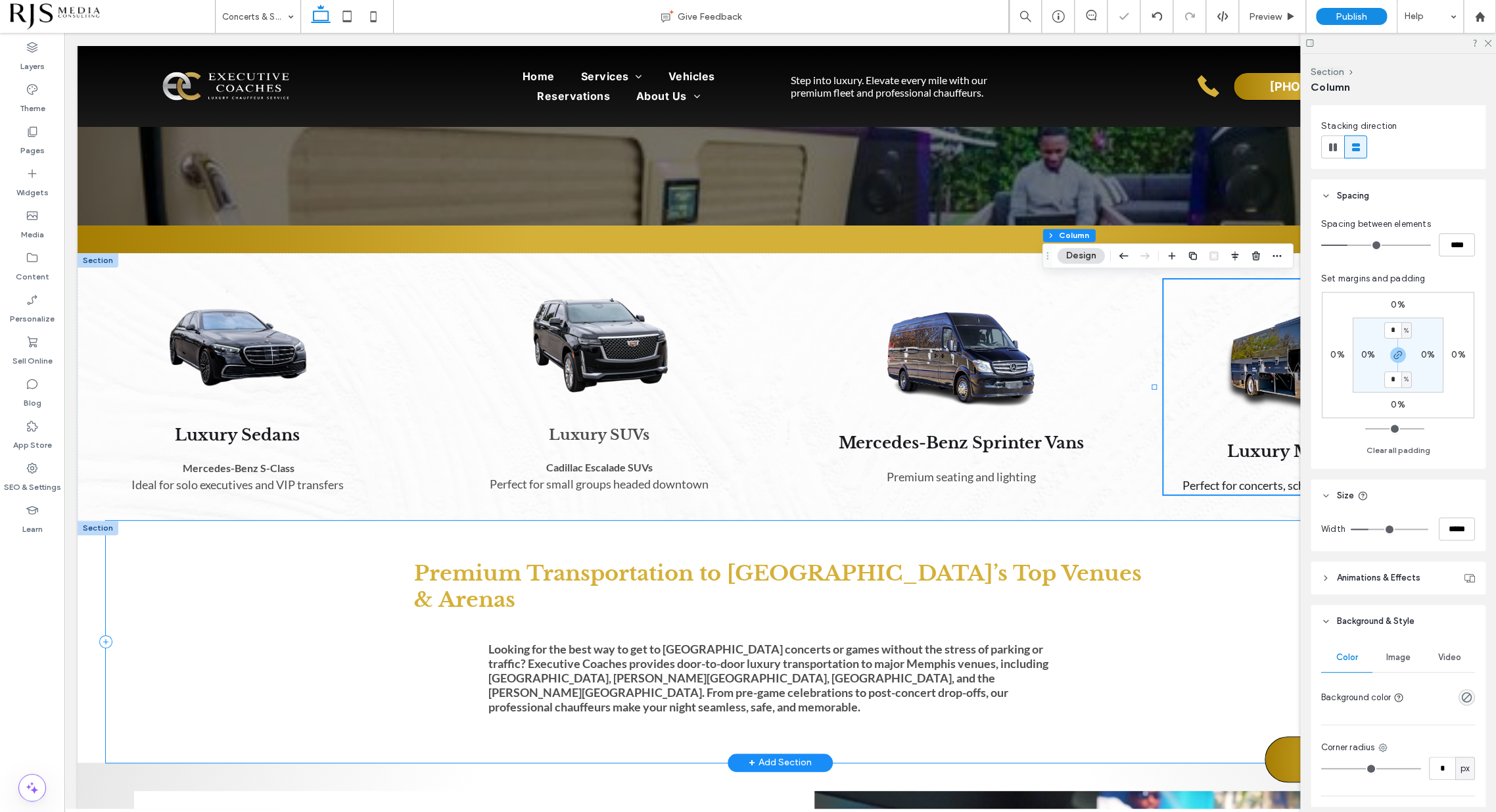
click at [1237, 592] on div "Premium Transportation to [GEOGRAPHIC_DATA]’s Top Venues & Arenas Looking for t…" at bounding box center [781, 641] width 1350 height 242
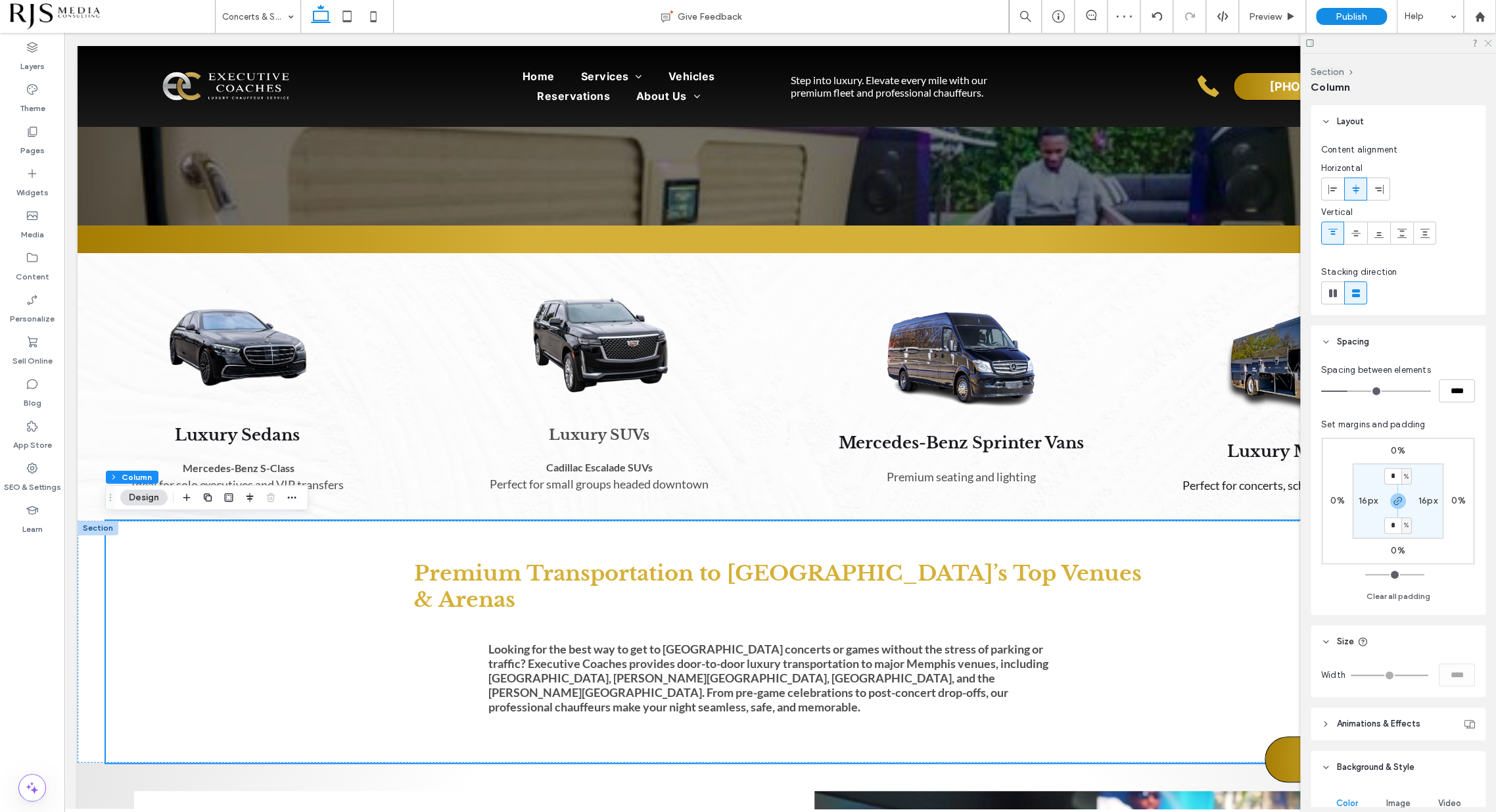
click at [1485, 42] on icon at bounding box center [1487, 43] width 9 height 9
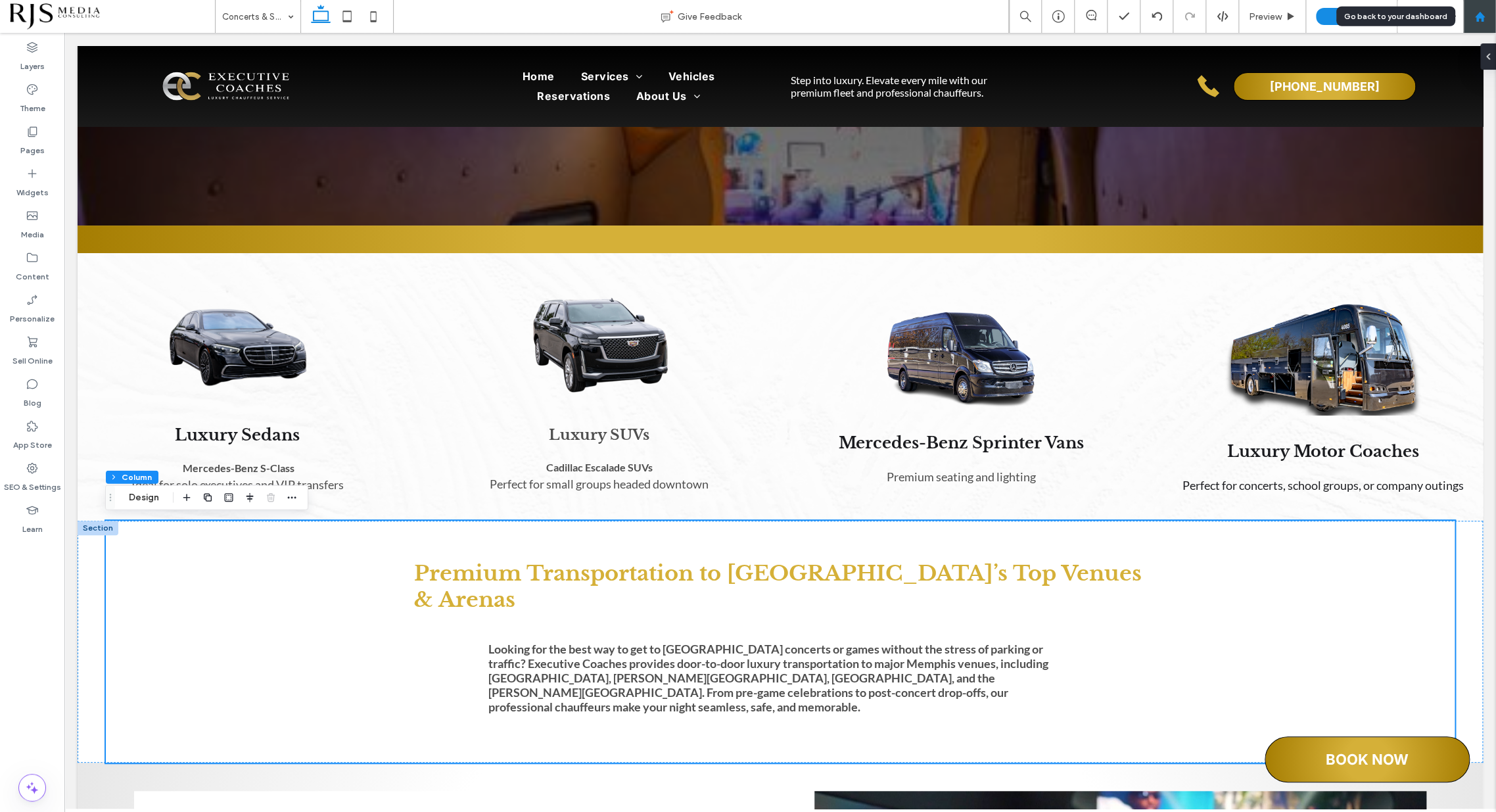
click at [1472, 12] on div at bounding box center [1480, 17] width 32 height 11
